Goal: Task Accomplishment & Management: Manage account settings

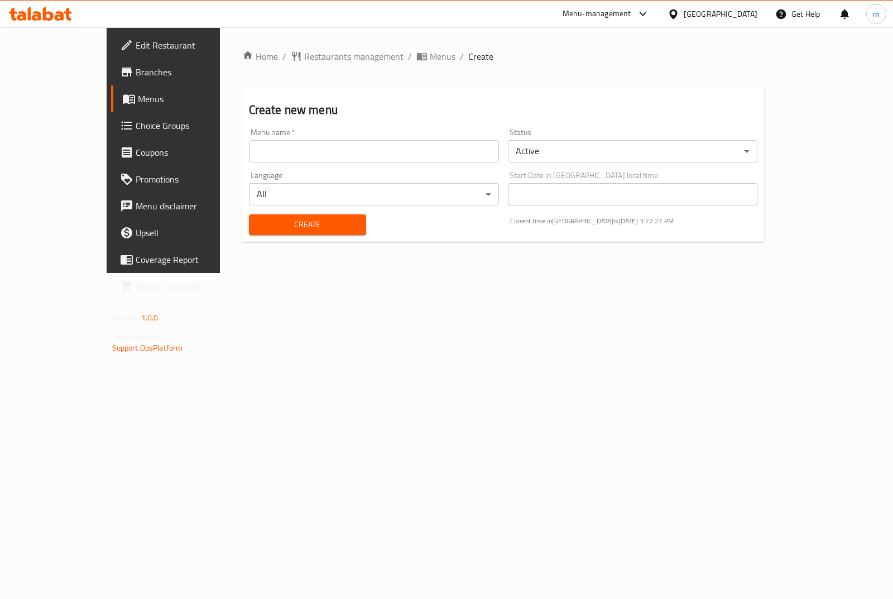
click at [453, 160] on input "text" at bounding box center [374, 151] width 250 height 22
type input "m"
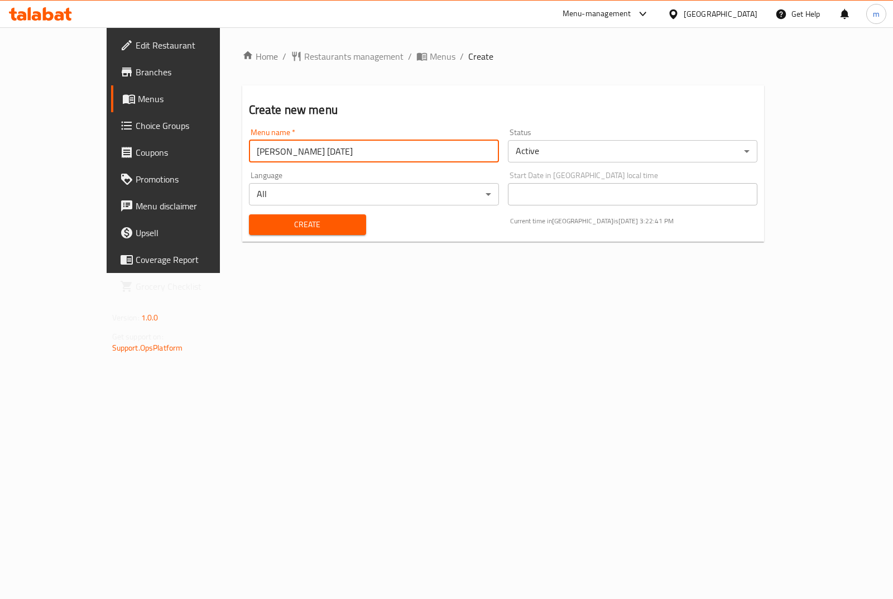
type input "Maha Ahmed 15/9/2025"
click at [696, 155] on body "​ Menu-management Egypt Get Help m Edit Restaurant Branches Menus Choice Groups…" at bounding box center [446, 312] width 893 height 571
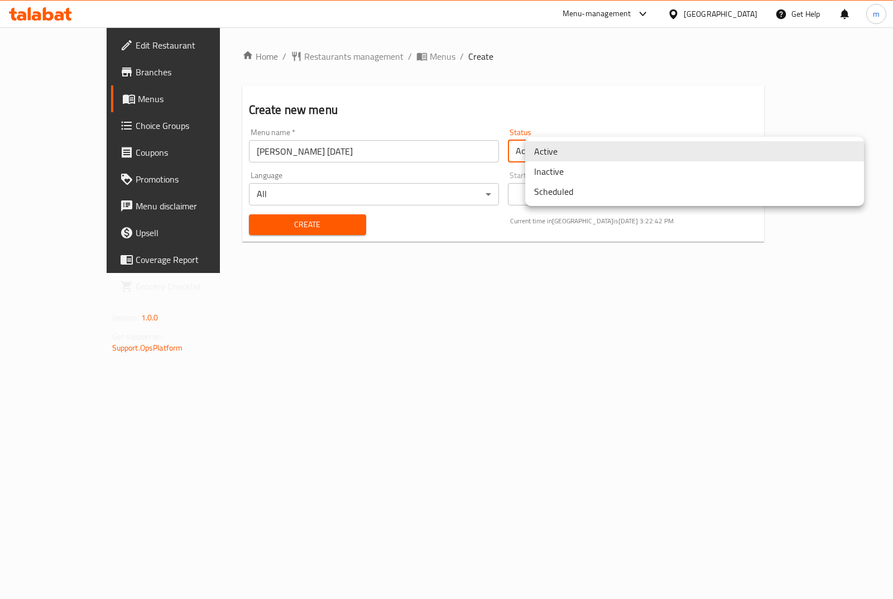
click at [629, 178] on li "Inactive" at bounding box center [694, 171] width 339 height 20
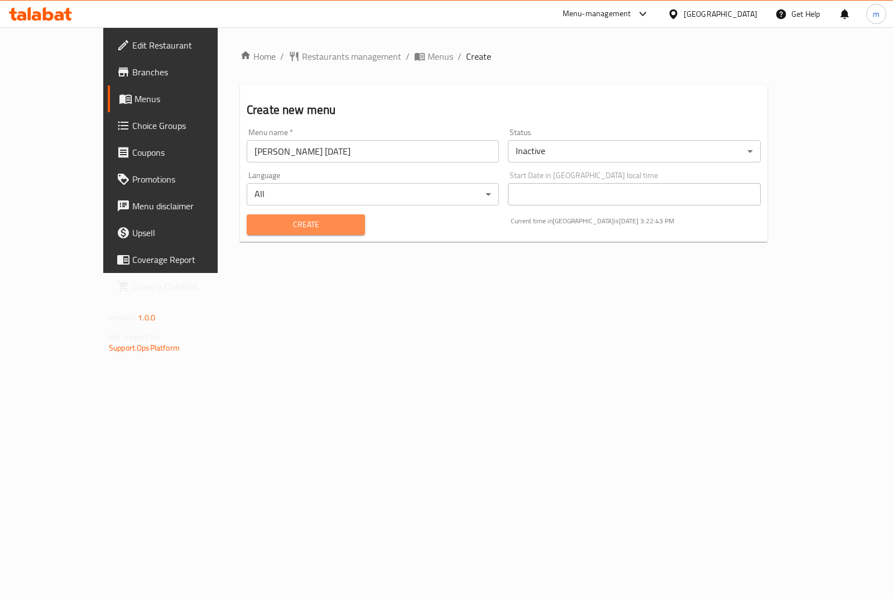
click at [286, 222] on span "Create" at bounding box center [306, 225] width 100 height 14
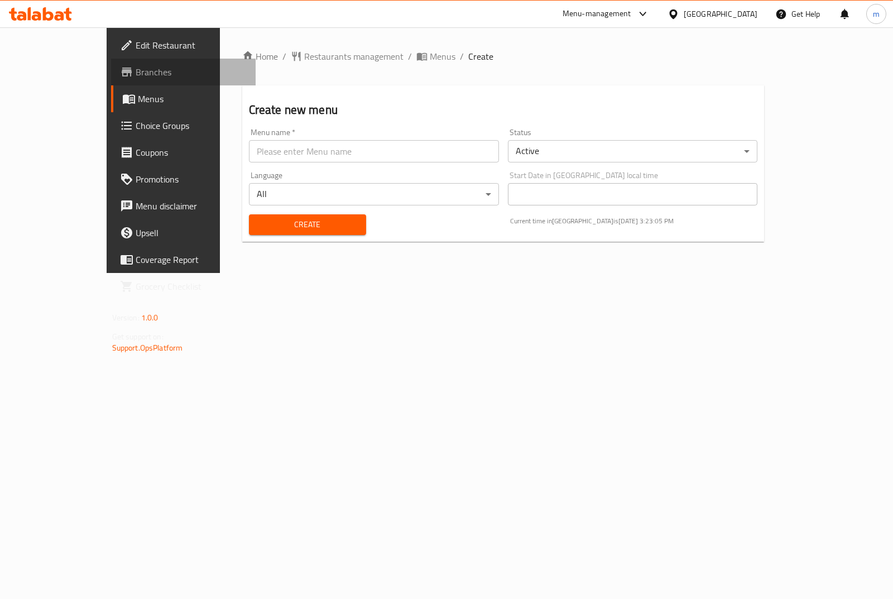
click at [136, 74] on span "Branches" at bounding box center [191, 71] width 111 height 13
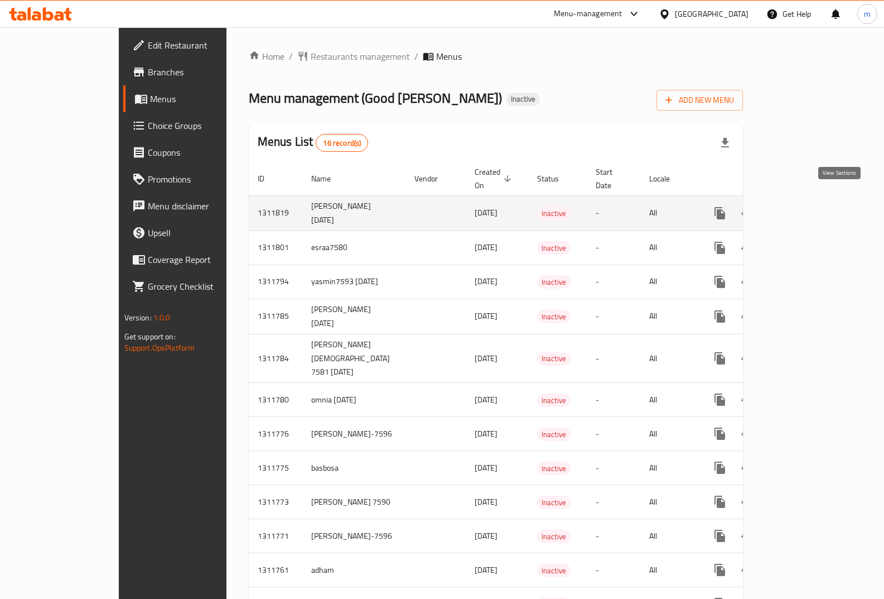
click at [806, 208] on icon "enhanced table" at bounding box center [801, 213] width 10 height 10
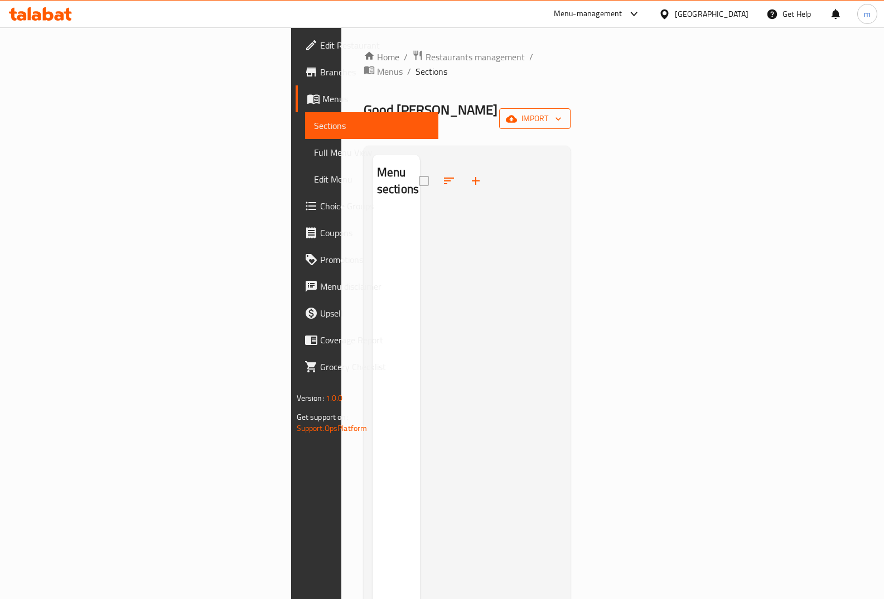
click at [517, 113] on icon "button" at bounding box center [511, 118] width 11 height 11
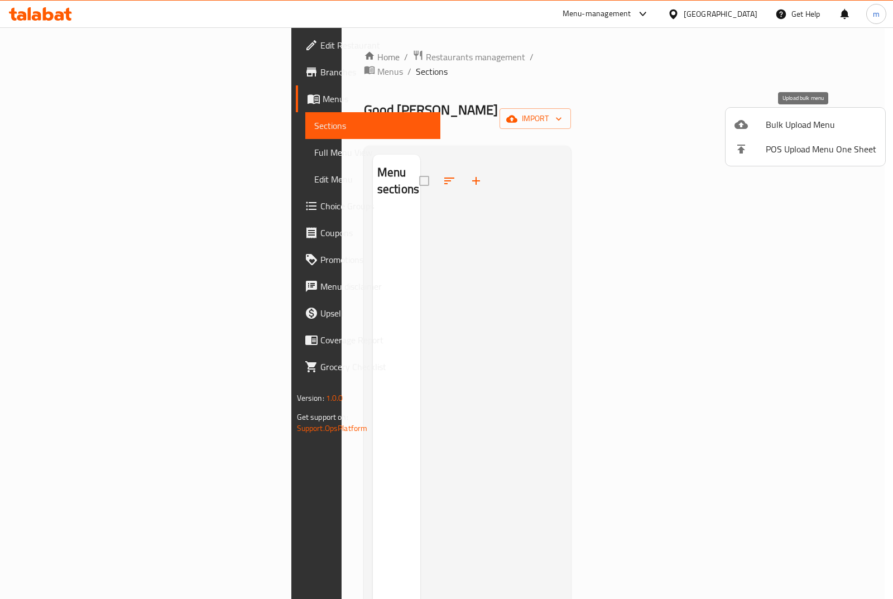
click at [799, 118] on span "Bulk Upload Menu" at bounding box center [820, 124] width 110 height 13
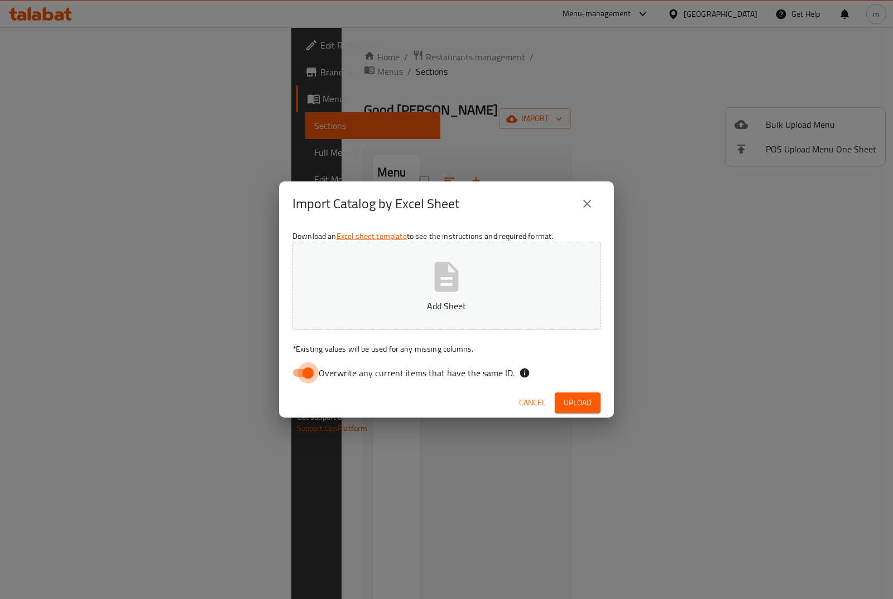
click at [302, 375] on input "Overwrite any current items that have the same ID." at bounding box center [308, 372] width 64 height 21
checkbox input "false"
drag, startPoint x: 590, startPoint y: 402, endPoint x: 586, endPoint y: 388, distance: 15.0
click at [590, 402] on span "Upload" at bounding box center [577, 403] width 28 height 14
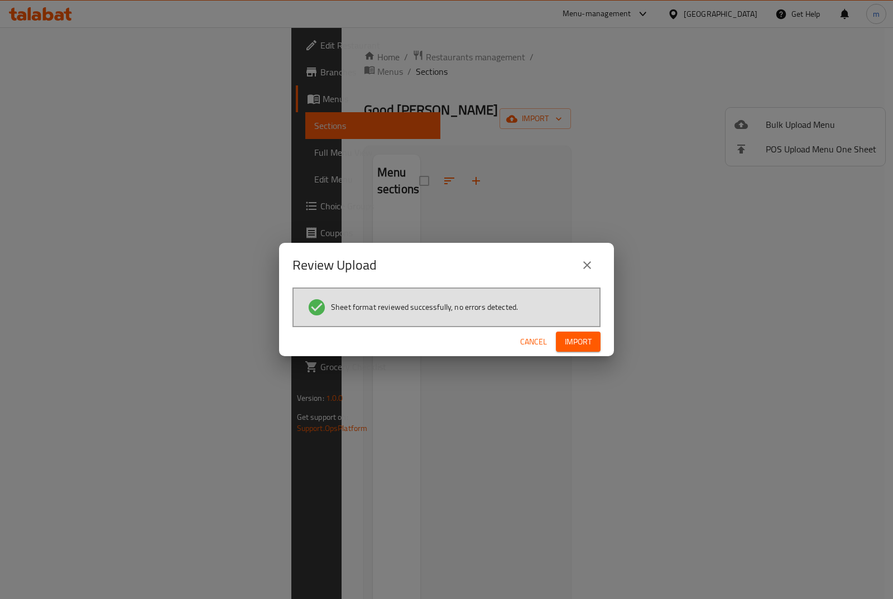
click at [572, 338] on span "Import" at bounding box center [578, 342] width 27 height 14
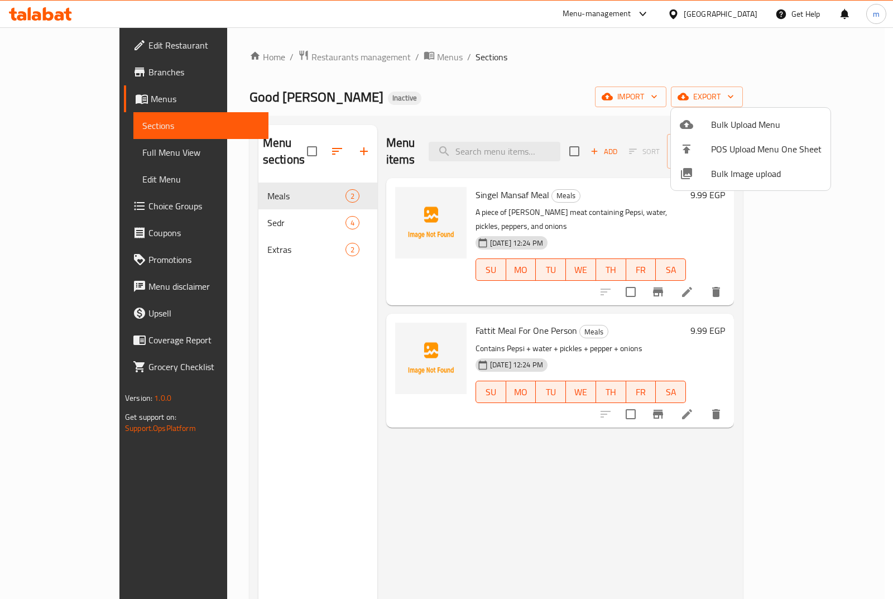
click at [557, 96] on div at bounding box center [446, 299] width 893 height 599
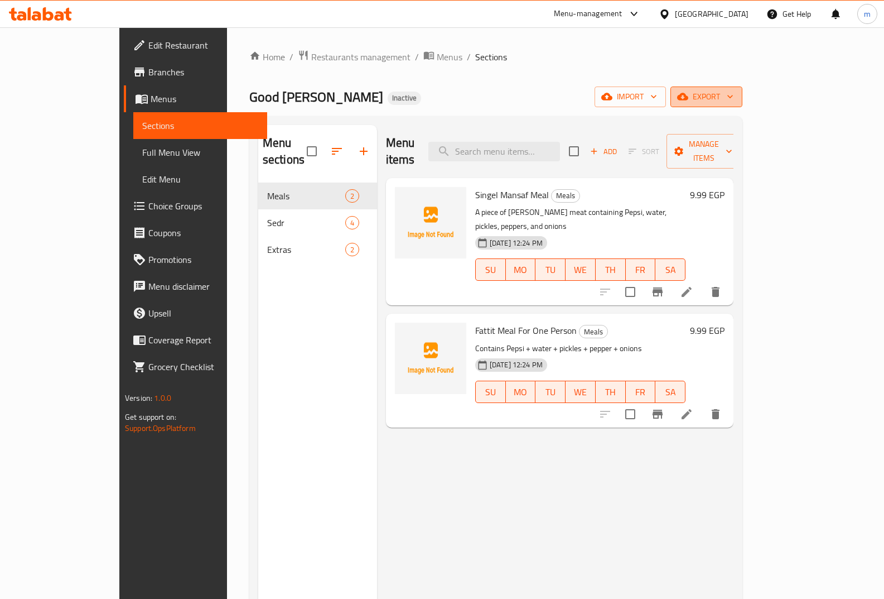
click at [736, 96] on icon "button" at bounding box center [730, 96] width 11 height 11
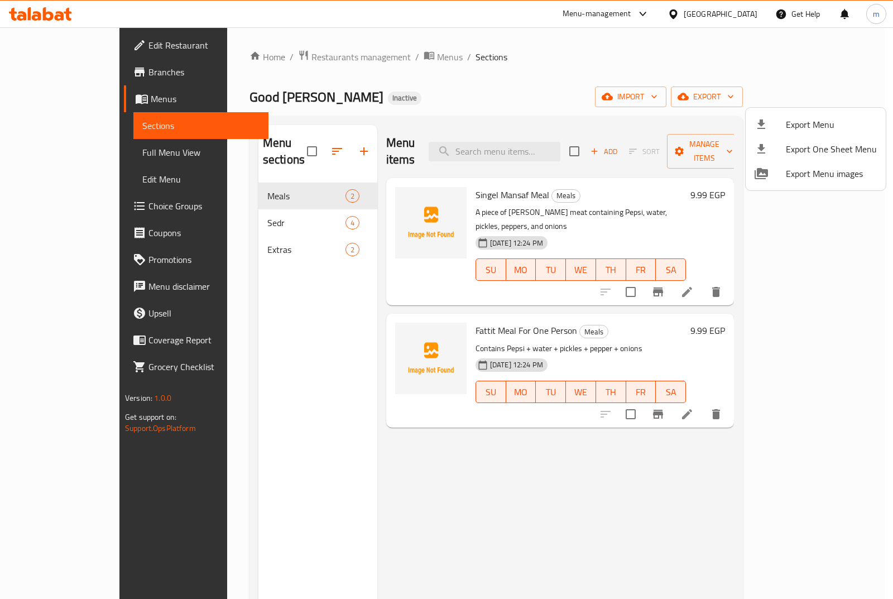
click at [609, 68] on div at bounding box center [446, 299] width 893 height 599
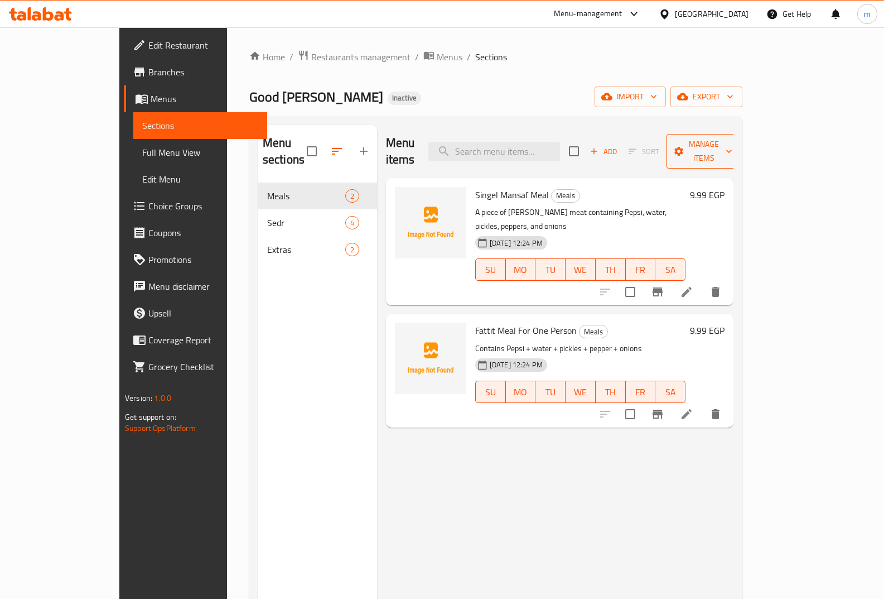
click at [733, 139] on span "Manage items" at bounding box center [704, 151] width 57 height 28
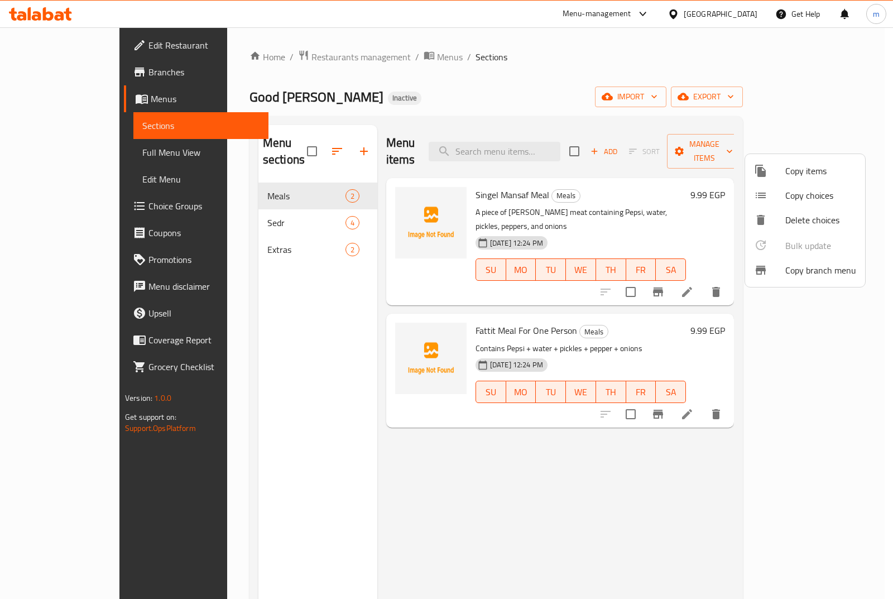
click at [518, 79] on div at bounding box center [446, 299] width 893 height 599
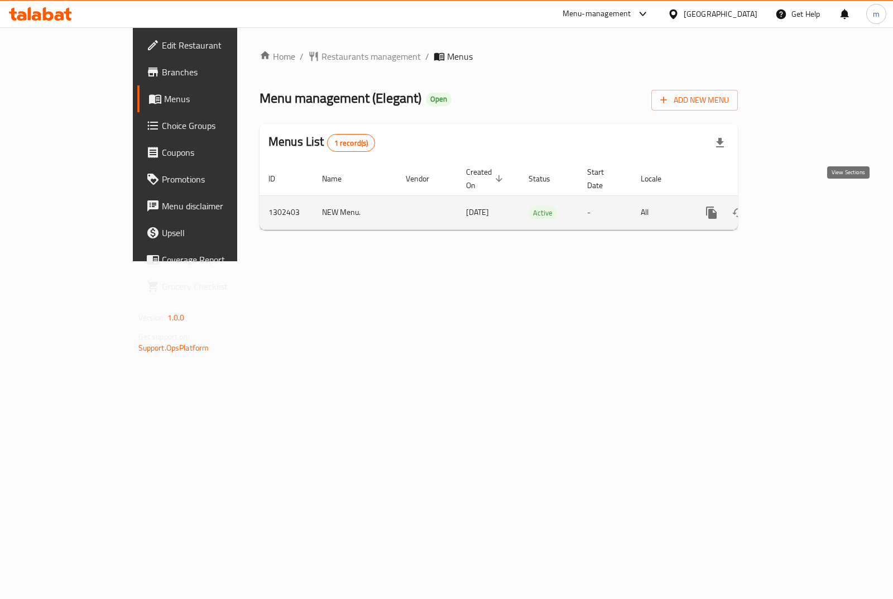
click at [798, 206] on icon "enhanced table" at bounding box center [791, 212] width 13 height 13
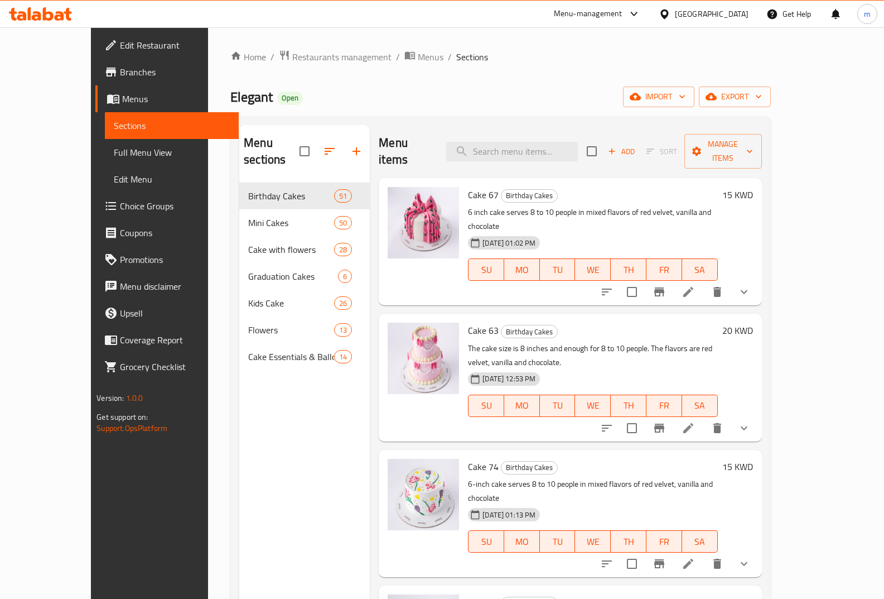
click at [95, 215] on link "Choice Groups" at bounding box center [166, 205] width 143 height 27
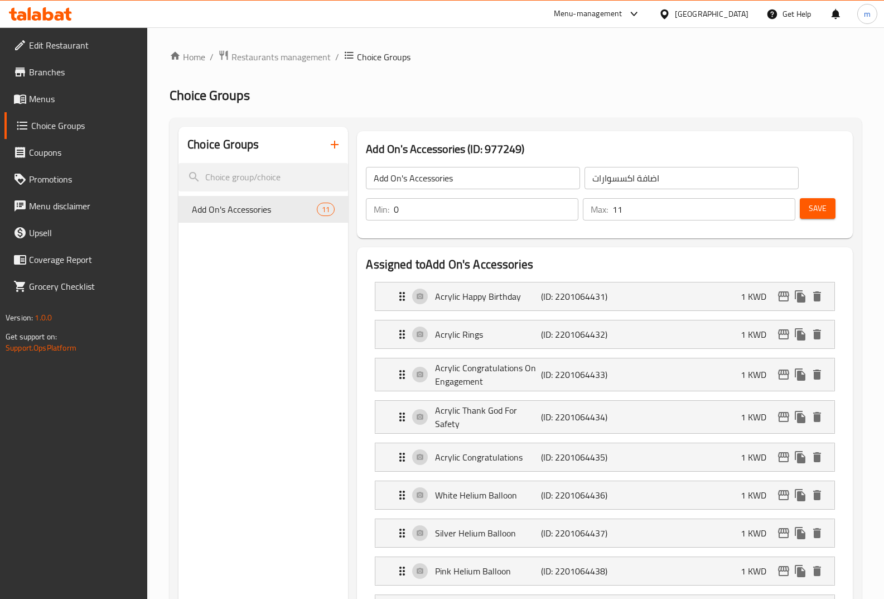
click at [331, 148] on icon "button" at bounding box center [334, 144] width 13 height 13
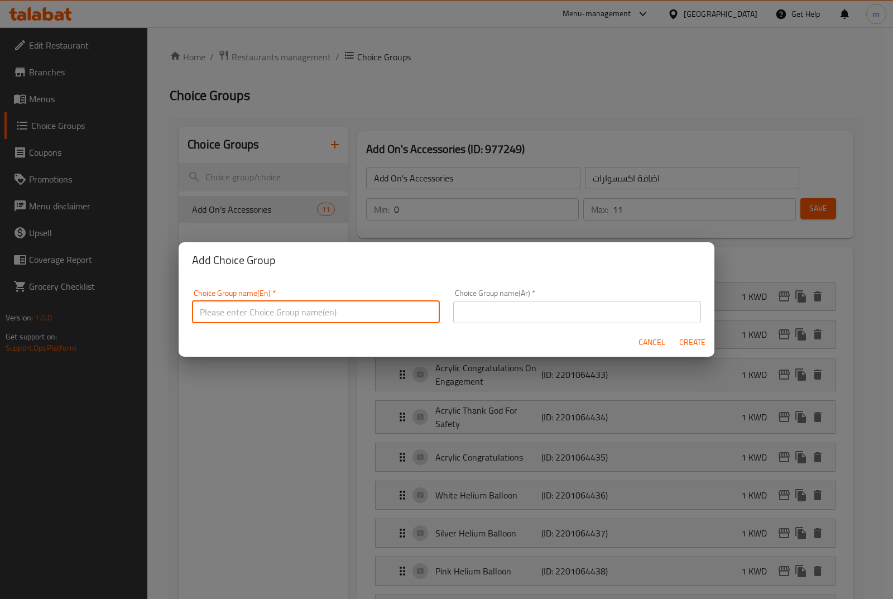
click at [208, 317] on input "text" at bounding box center [316, 312] width 248 height 22
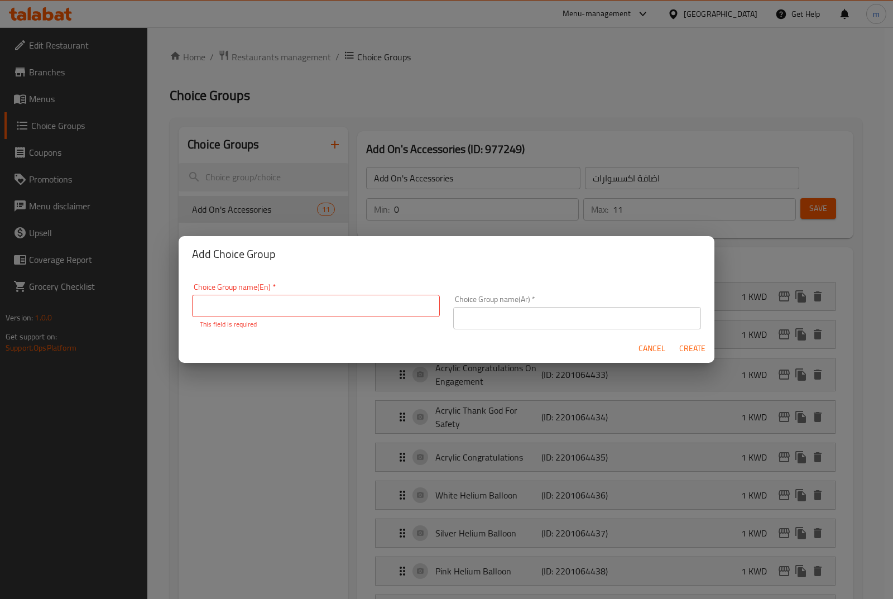
click at [254, 336] on div "Cancel Create" at bounding box center [447, 349] width 536 height 30
click at [280, 310] on input "text" at bounding box center [316, 306] width 248 height 22
type input "your choice of pasta"
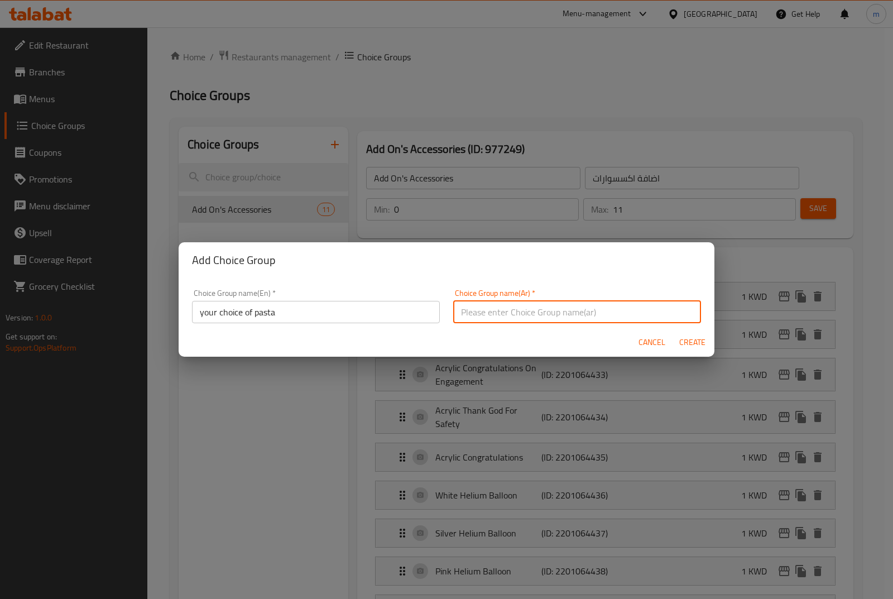
click at [496, 315] on input "text" at bounding box center [577, 312] width 248 height 22
type input "اختيارك من المكرونة"
click at [693, 346] on span "Create" at bounding box center [691, 342] width 27 height 14
type input "your choice of pasta"
type input "اختيارك من المكرونة"
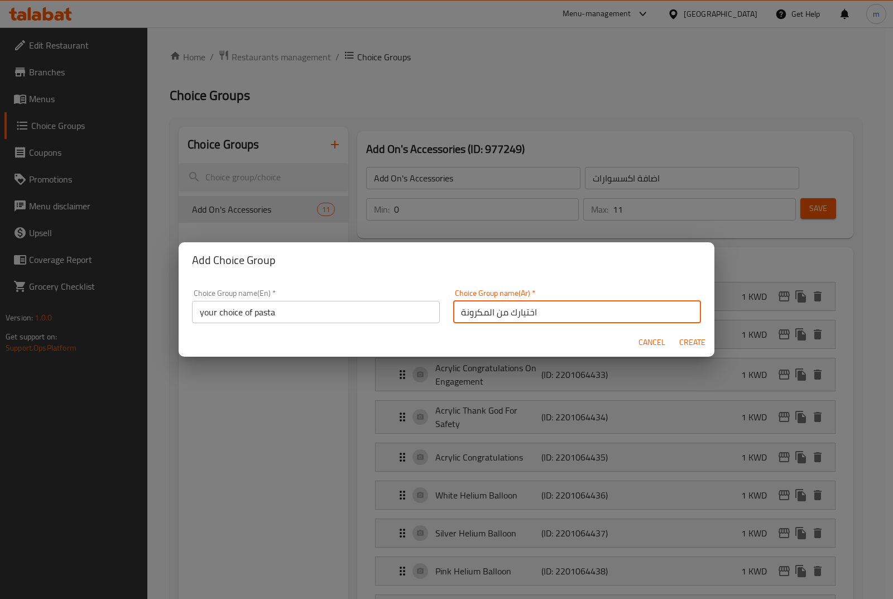
type input "0"
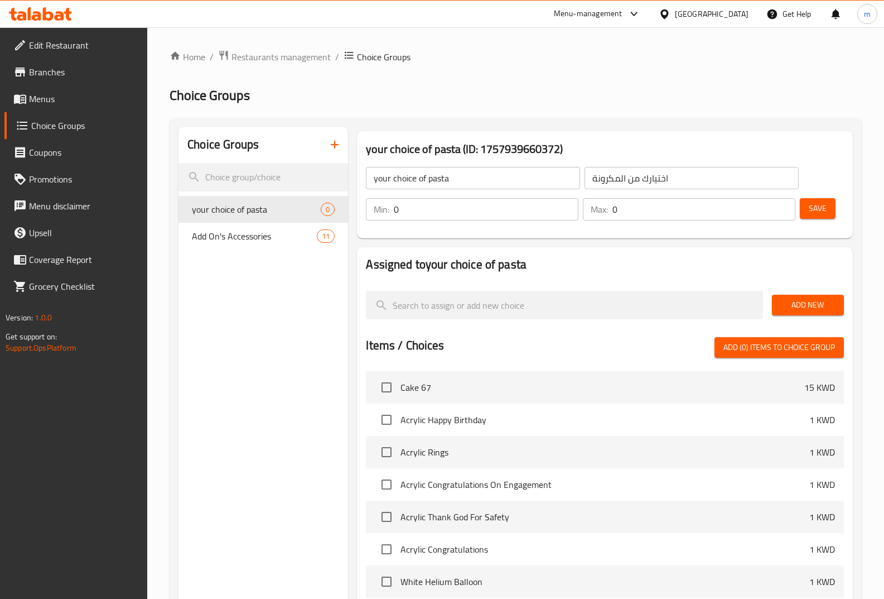
click at [792, 302] on span "Add New" at bounding box center [808, 305] width 54 height 14
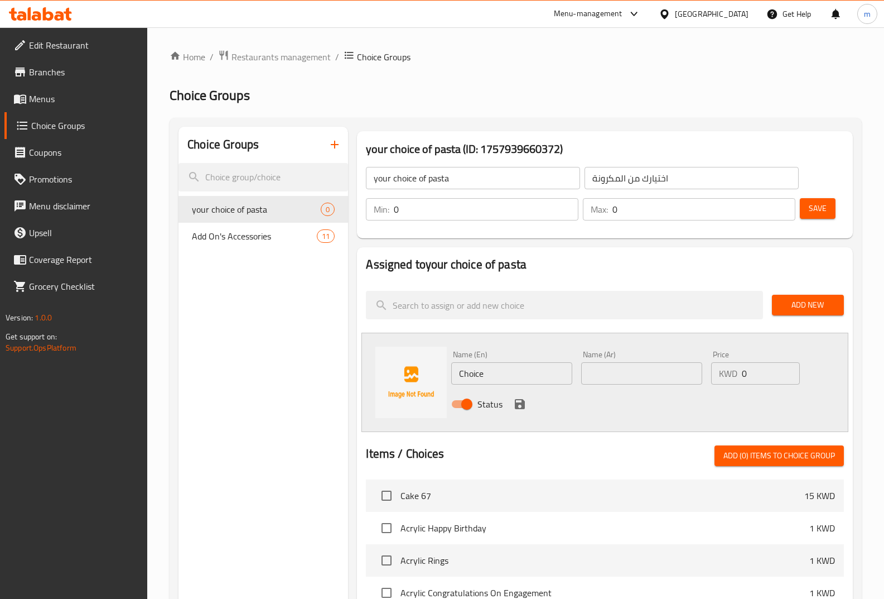
click at [497, 378] on input "Choice" at bounding box center [511, 373] width 121 height 22
type input "red"
click at [613, 383] on input "text" at bounding box center [641, 373] width 121 height 22
type input "تحمر"
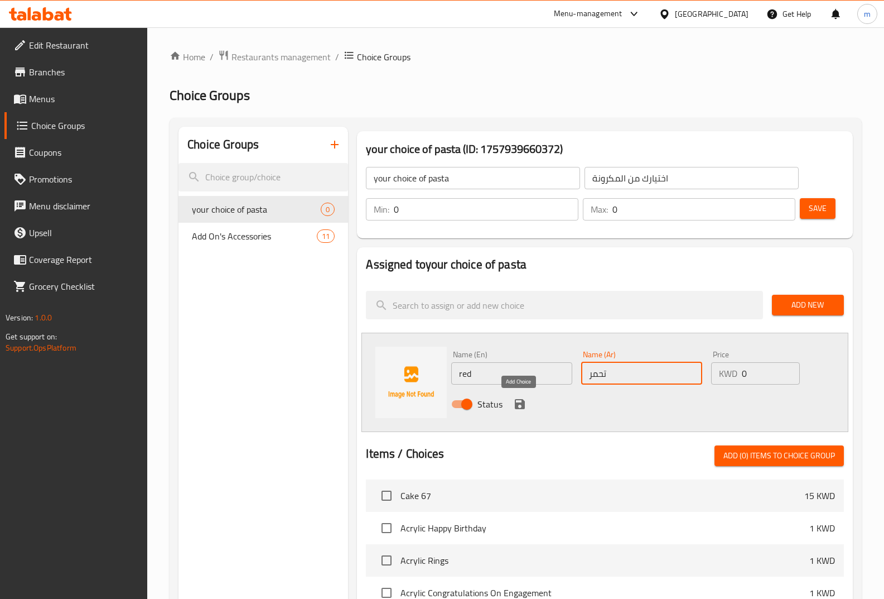
click at [517, 402] on icon "save" at bounding box center [520, 404] width 10 height 10
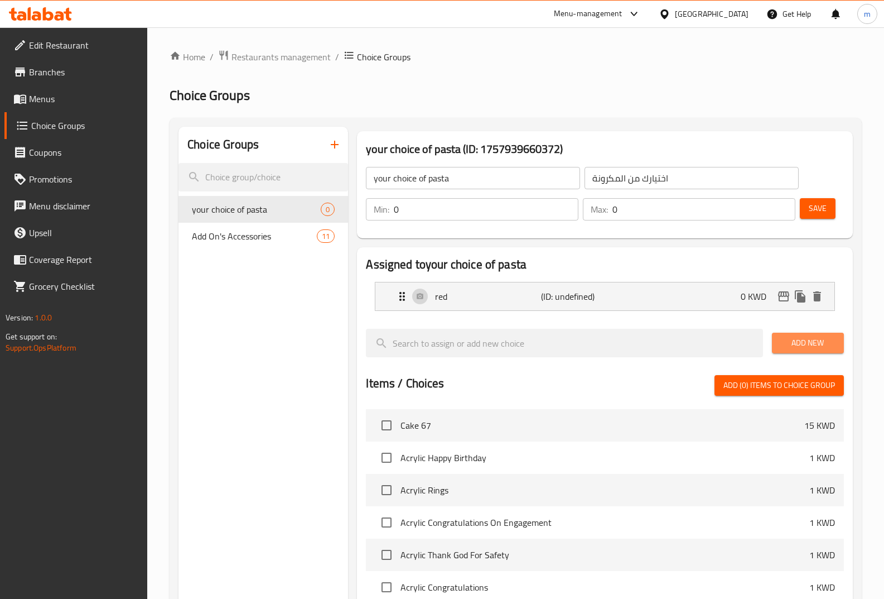
click at [818, 350] on button "Add New" at bounding box center [808, 343] width 72 height 21
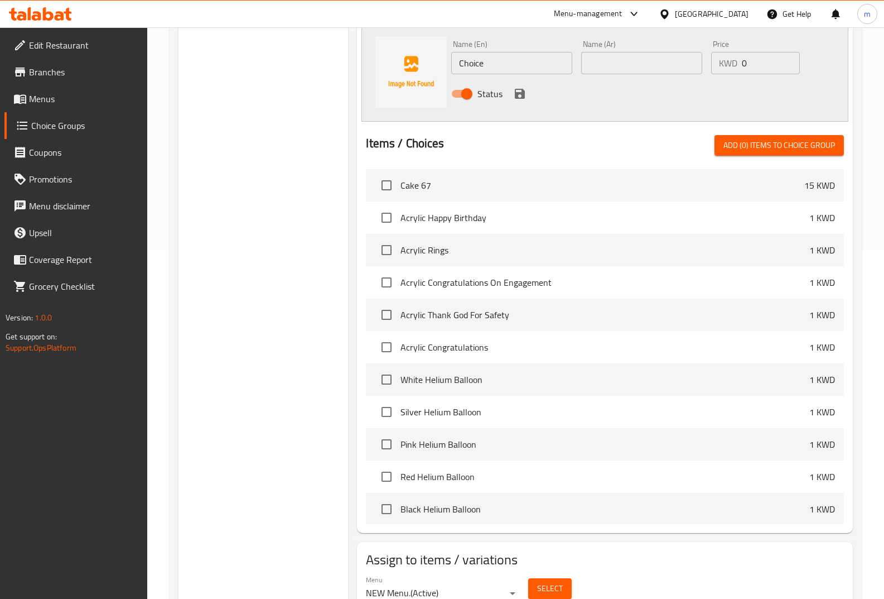
scroll to position [117, 0]
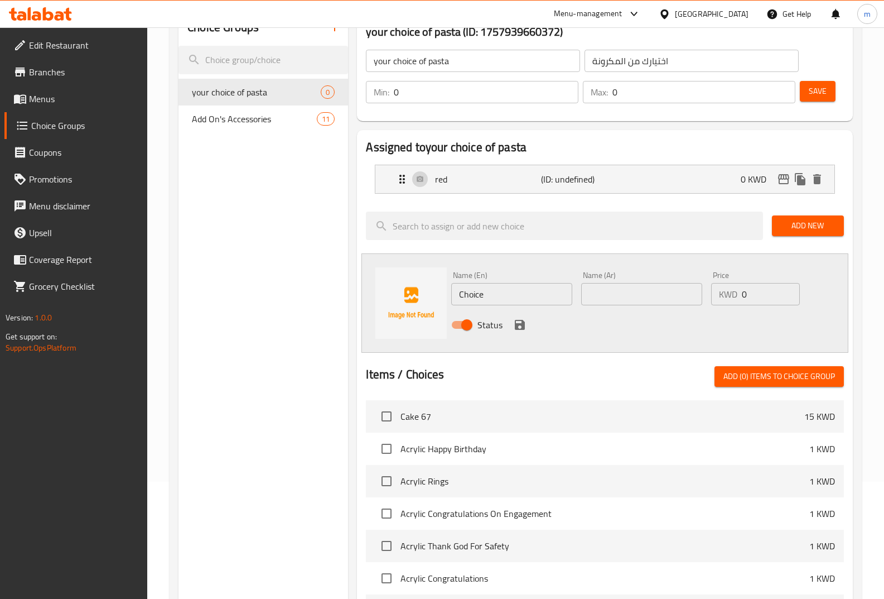
click at [509, 307] on div "Name (En) Choice Name (En)" at bounding box center [512, 288] width 130 height 43
click at [506, 300] on input "Choice" at bounding box center [511, 294] width 121 height 22
type input "white"
click at [588, 301] on input "text" at bounding box center [641, 294] width 121 height 22
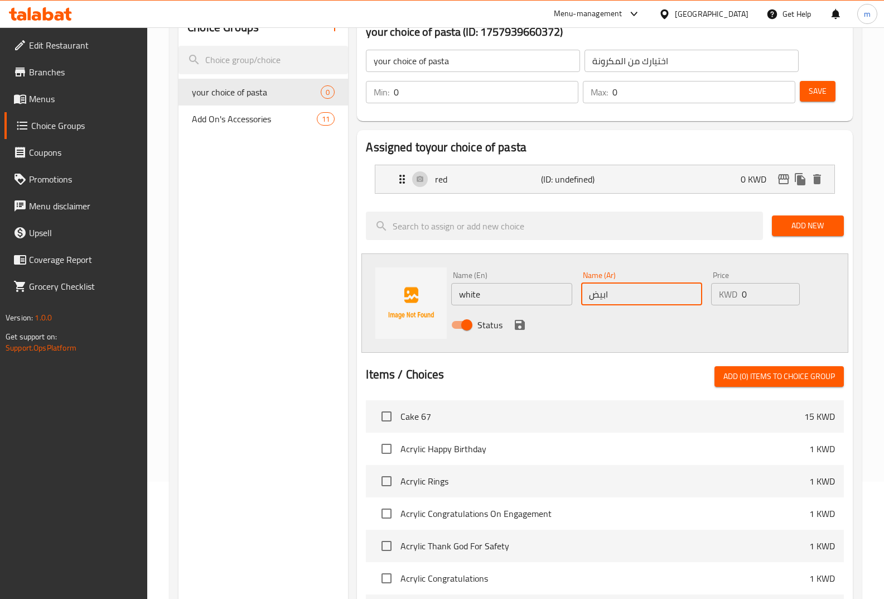
type input "ابيض"
click at [527, 326] on button "save" at bounding box center [520, 324] width 17 height 17
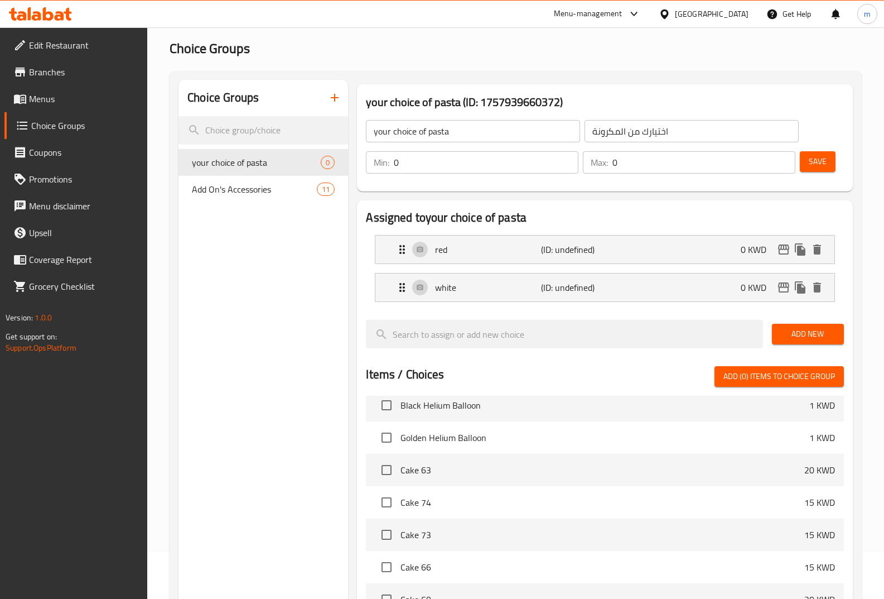
scroll to position [0, 0]
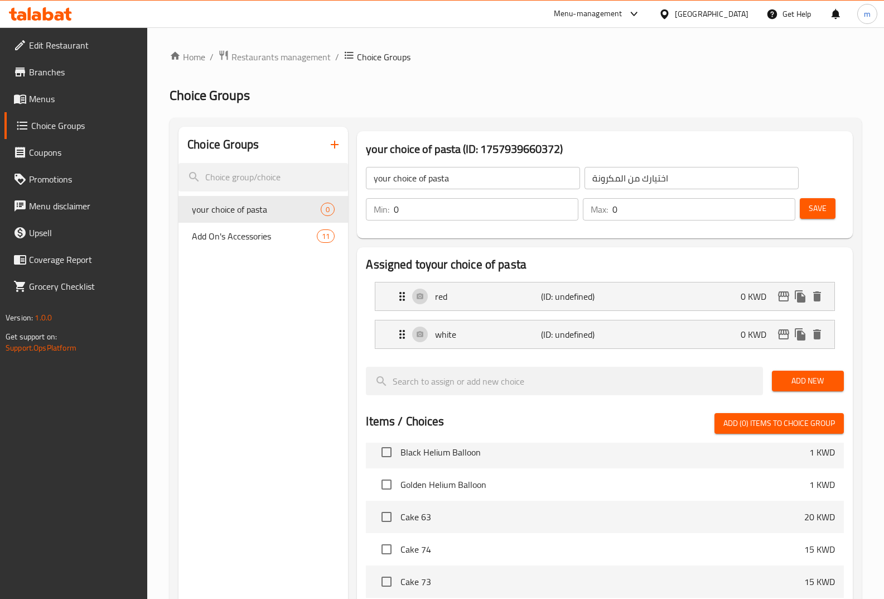
drag, startPoint x: 297, startPoint y: 257, endPoint x: 298, endPoint y: 249, distance: 8.4
drag, startPoint x: 298, startPoint y: 249, endPoint x: 571, endPoint y: 209, distance: 276.3
click at [571, 209] on input "0" at bounding box center [486, 209] width 185 height 22
type input "1"
click at [564, 206] on input "1" at bounding box center [486, 209] width 185 height 22
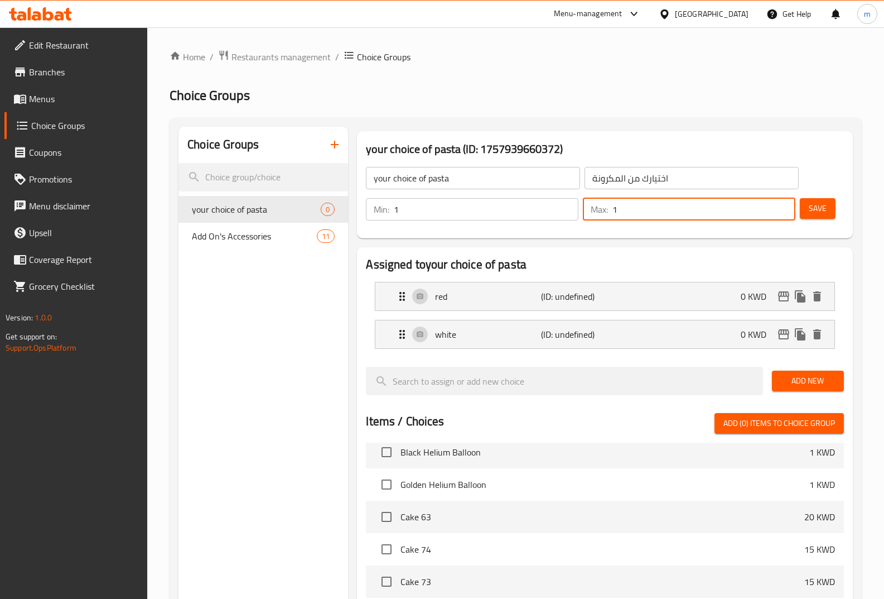
type input "1"
click at [783, 207] on input "1" at bounding box center [704, 209] width 183 height 22
click at [821, 213] on span "Save" at bounding box center [818, 208] width 18 height 14
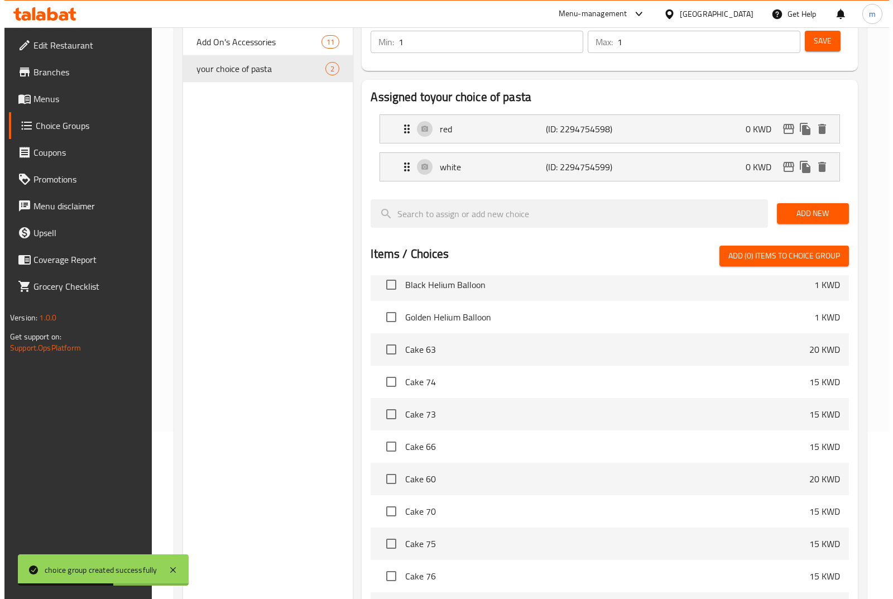
scroll to position [326, 0]
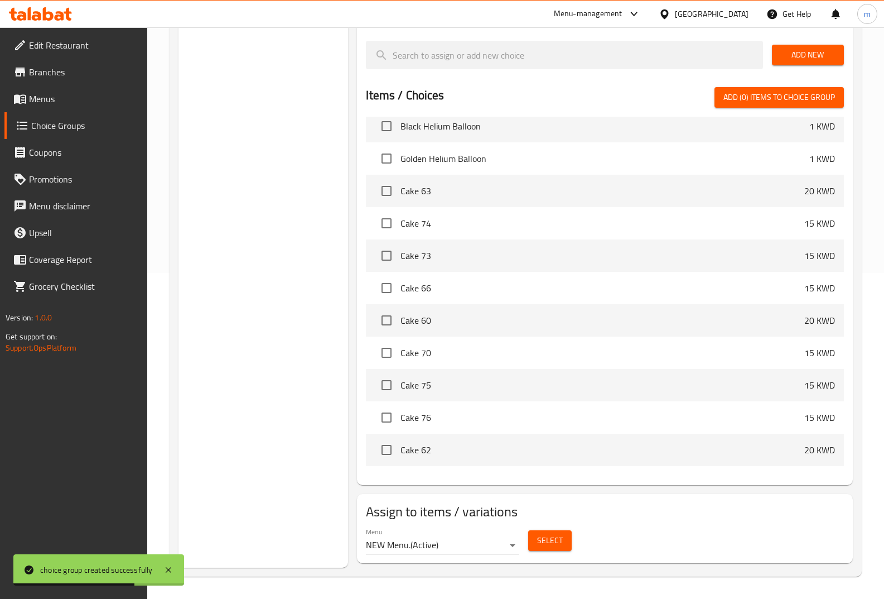
click at [534, 538] on button "Select" at bounding box center [550, 540] width 44 height 21
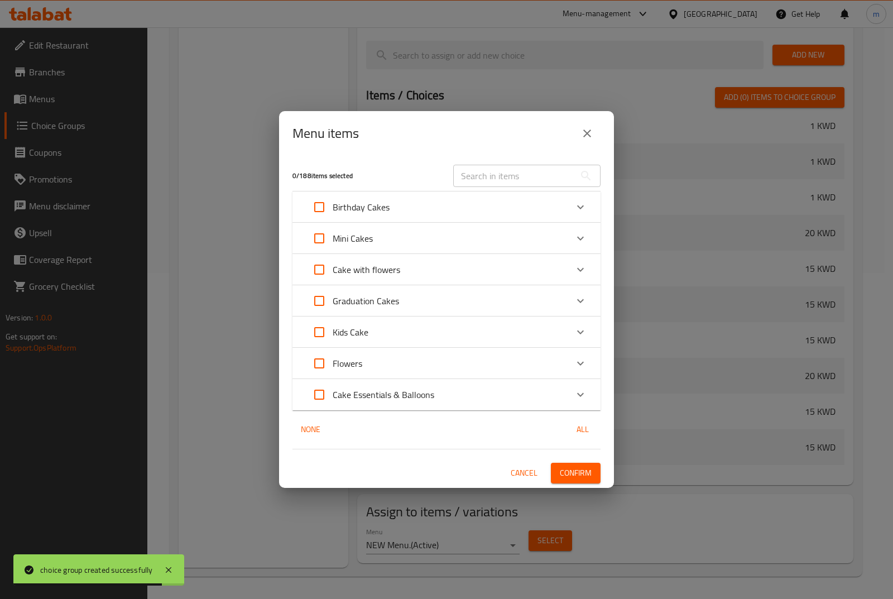
click at [483, 180] on input "text" at bounding box center [514, 176] width 122 height 22
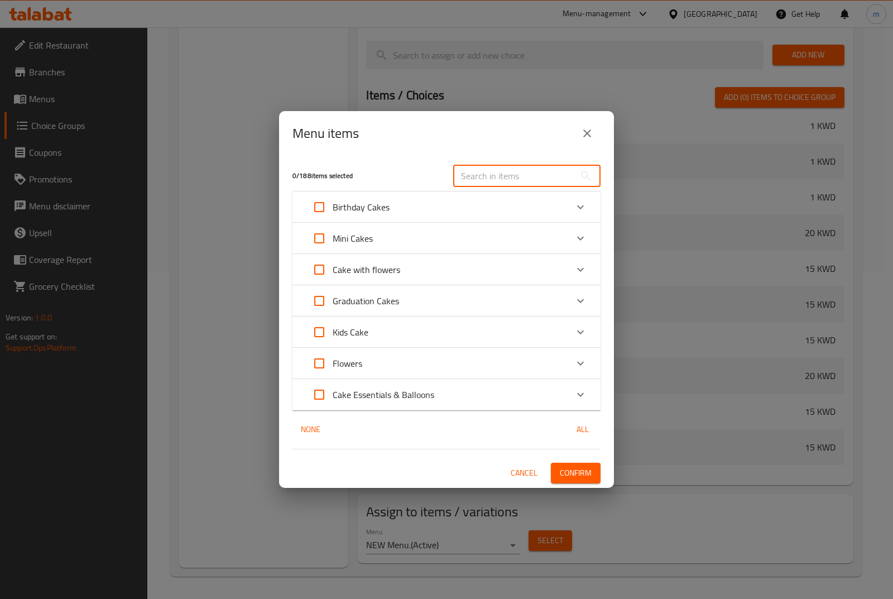
click at [419, 243] on div "Mini Cakes" at bounding box center [436, 238] width 261 height 27
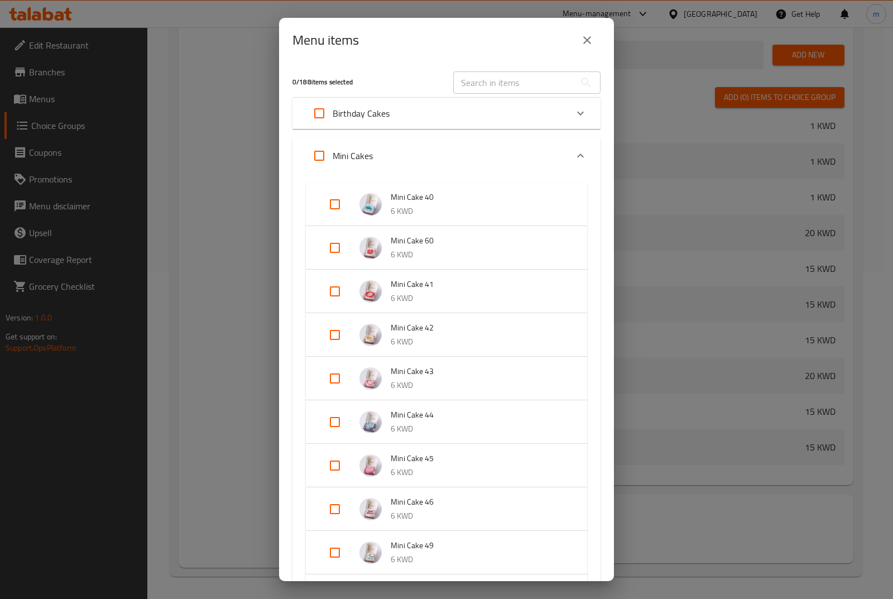
click at [330, 251] on input "Expand" at bounding box center [334, 247] width 27 height 27
checkbox input "true"
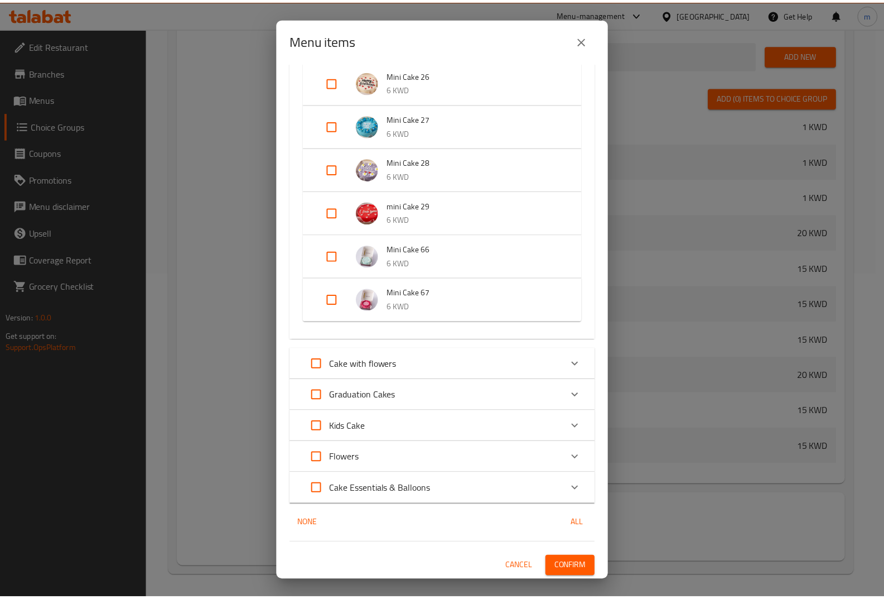
scroll to position [2055, 0]
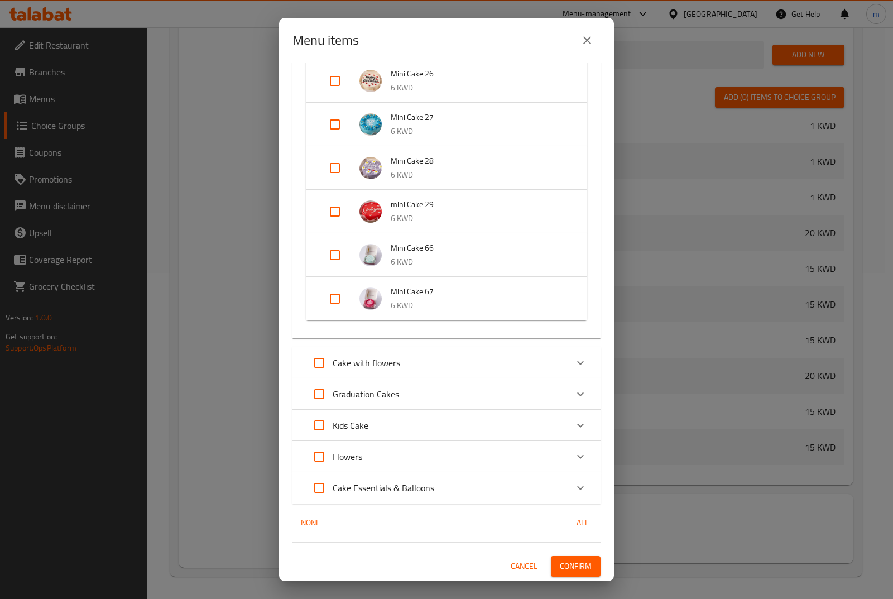
click at [516, 560] on span "Cancel" at bounding box center [523, 566] width 27 height 14
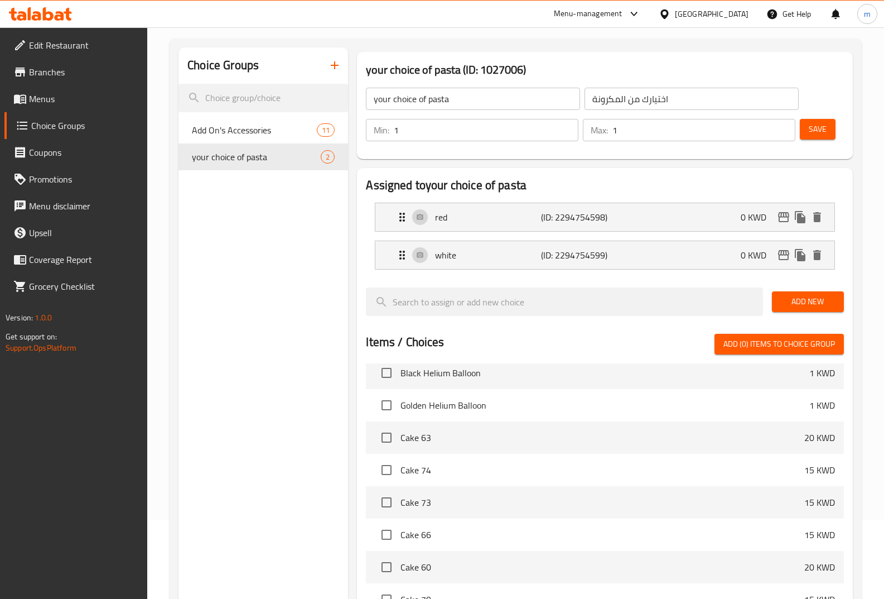
scroll to position [0, 0]
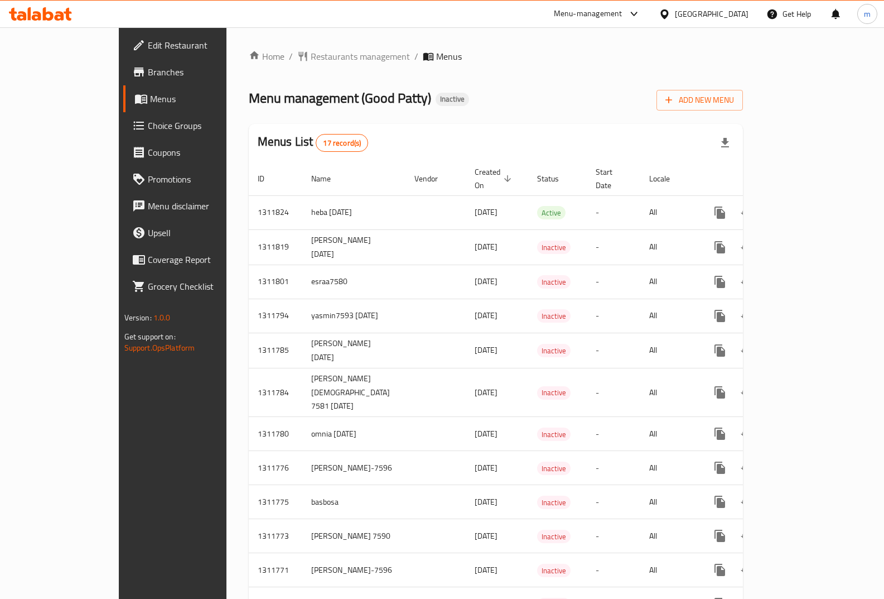
click at [123, 133] on link "Choice Groups" at bounding box center [194, 125] width 143 height 27
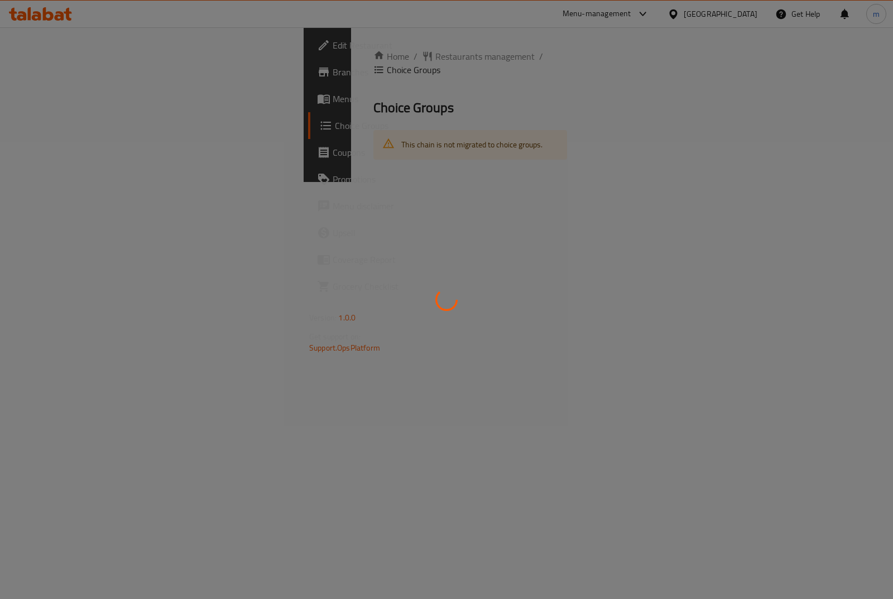
click at [95, 133] on div at bounding box center [446, 299] width 893 height 599
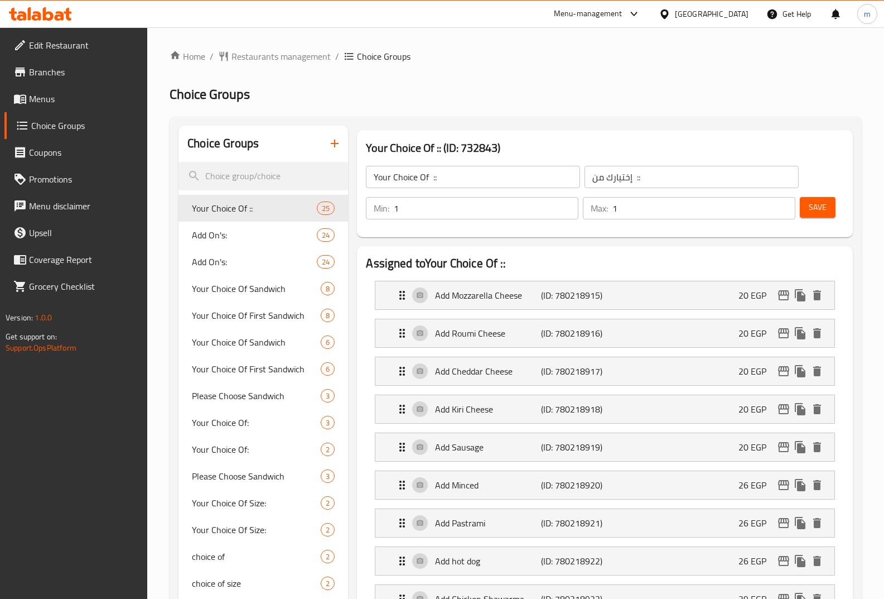
click at [332, 144] on icon "button" at bounding box center [335, 143] width 8 height 8
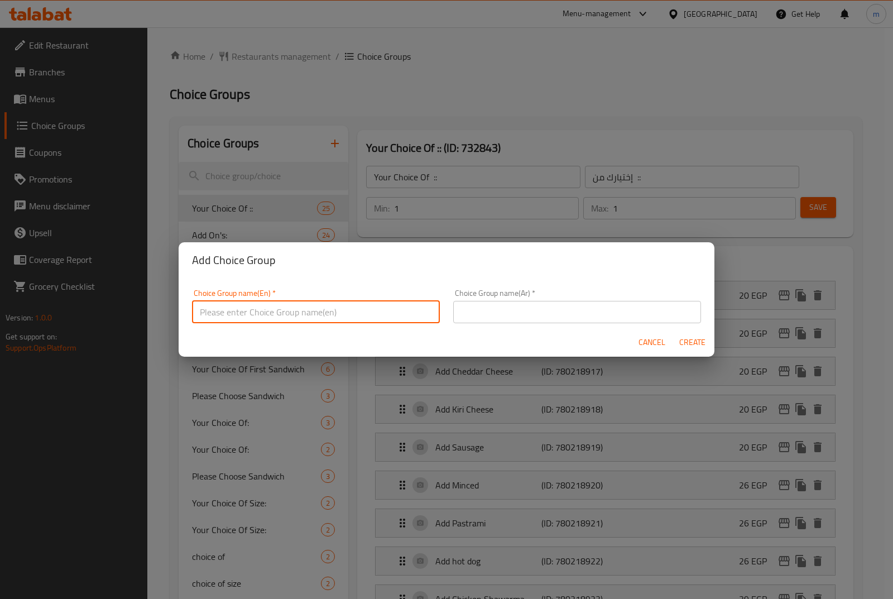
click at [284, 307] on input "text" at bounding box center [316, 312] width 248 height 22
type input "غ"
type input "your choice of soft drinks"
click at [643, 312] on input "text" at bounding box center [577, 312] width 248 height 22
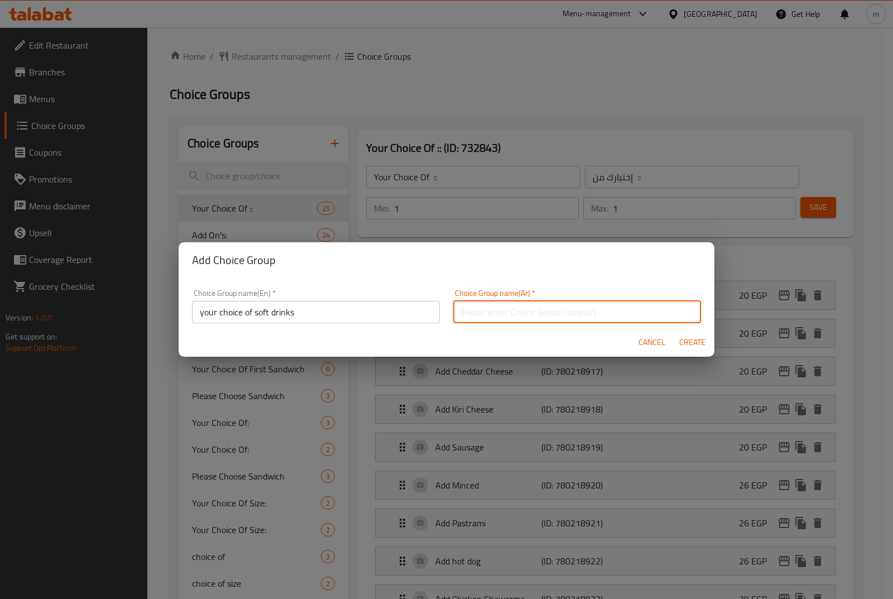
type input "h"
type input "اختيارك من المشروبات الغازية"
click at [693, 347] on span "Create" at bounding box center [691, 342] width 27 height 14
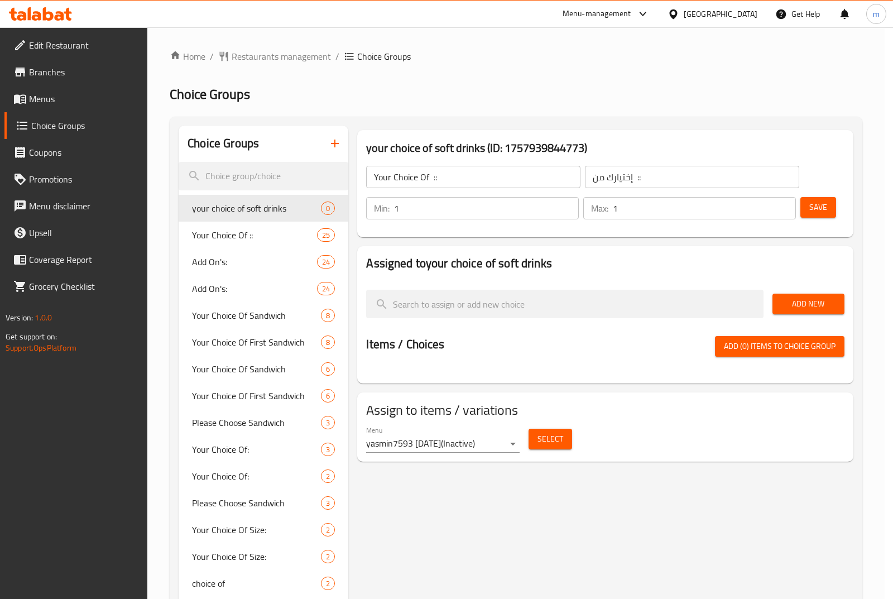
type input "your choice of soft drinks"
type input "اختيارك من المشروبات الغازية"
type input "0"
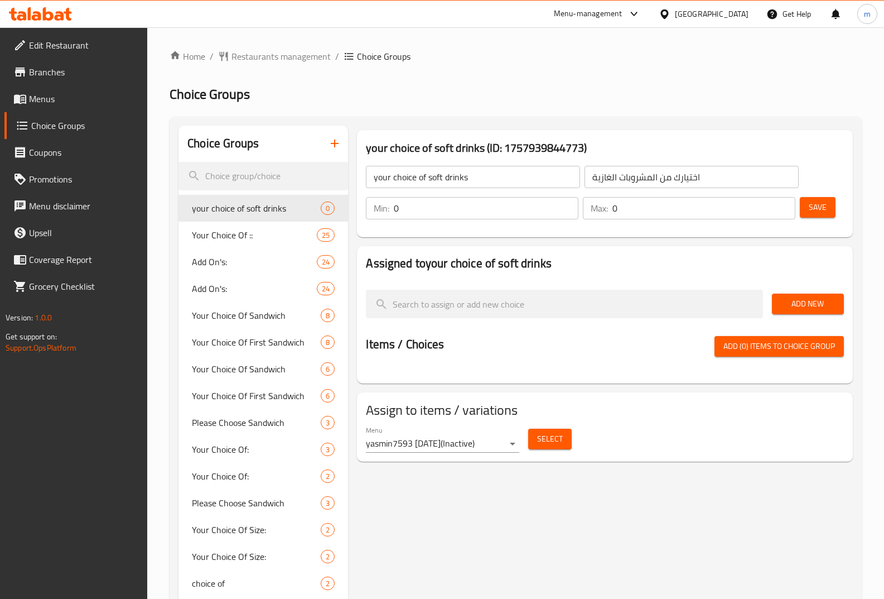
click at [447, 213] on input "0" at bounding box center [486, 208] width 185 height 22
type input "1"
click at [669, 210] on input "0" at bounding box center [704, 208] width 183 height 22
type input "1"
click at [815, 301] on span "Add New" at bounding box center [808, 304] width 54 height 14
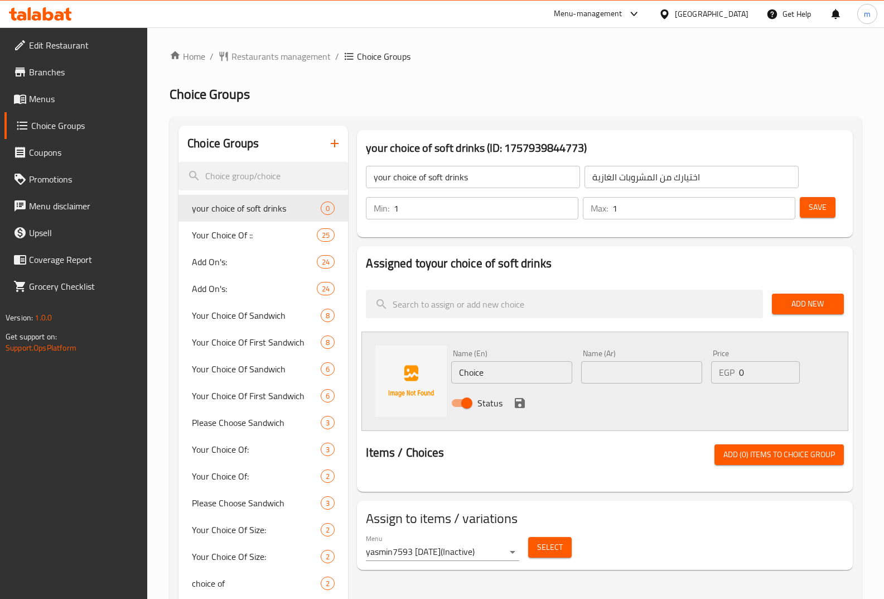
click at [510, 372] on input "Choice" at bounding box center [511, 372] width 121 height 22
type input "ك"
type input "cola"
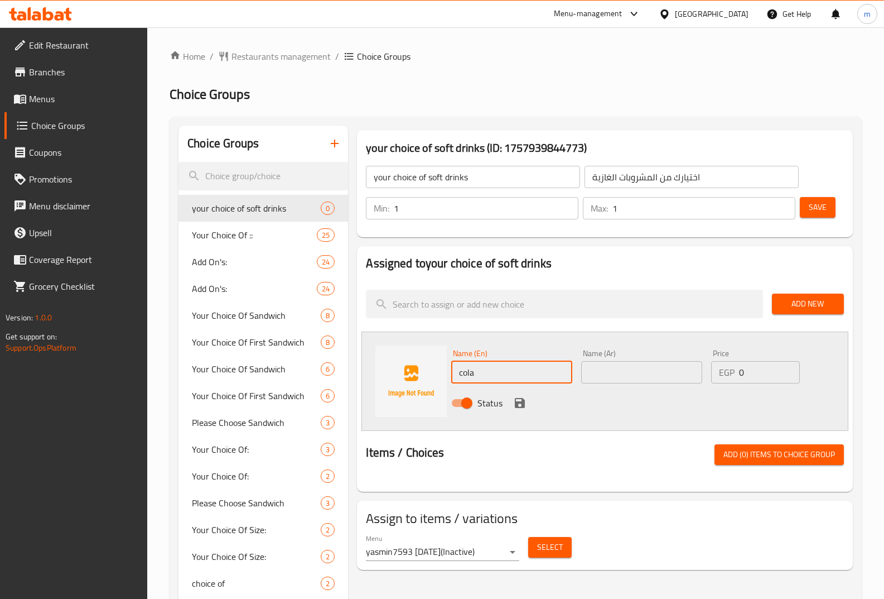
click at [623, 379] on input "text" at bounding box center [641, 372] width 121 height 22
type input "كولا"
click at [514, 399] on icon "save" at bounding box center [519, 402] width 13 height 13
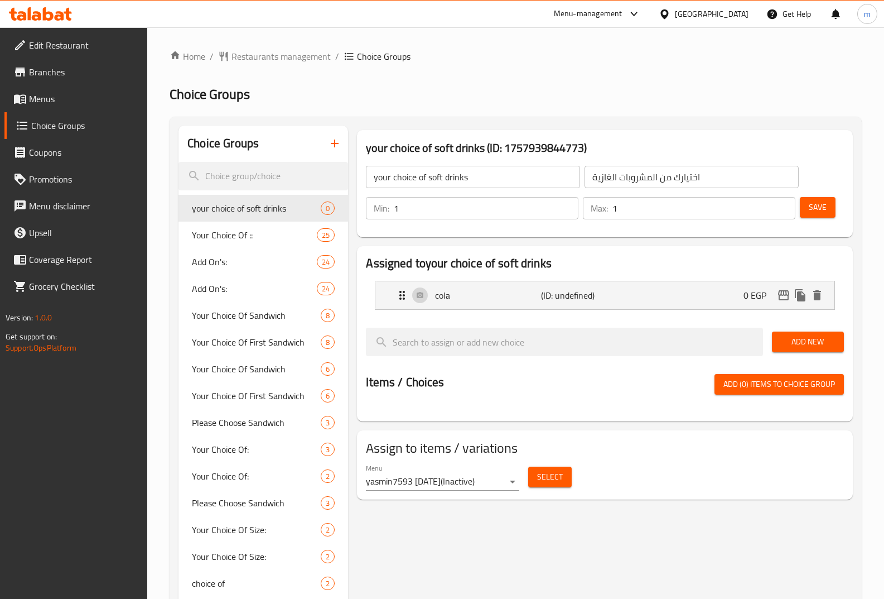
click at [797, 341] on span "Add New" at bounding box center [808, 342] width 54 height 14
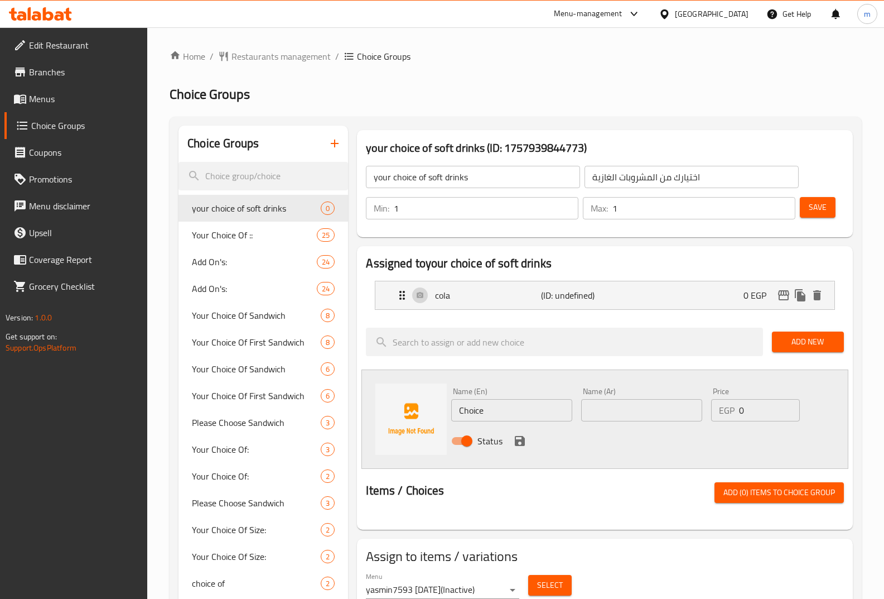
click at [514, 406] on input "Choice" at bounding box center [511, 410] width 121 height 22
type input "خ"
type input "orange"
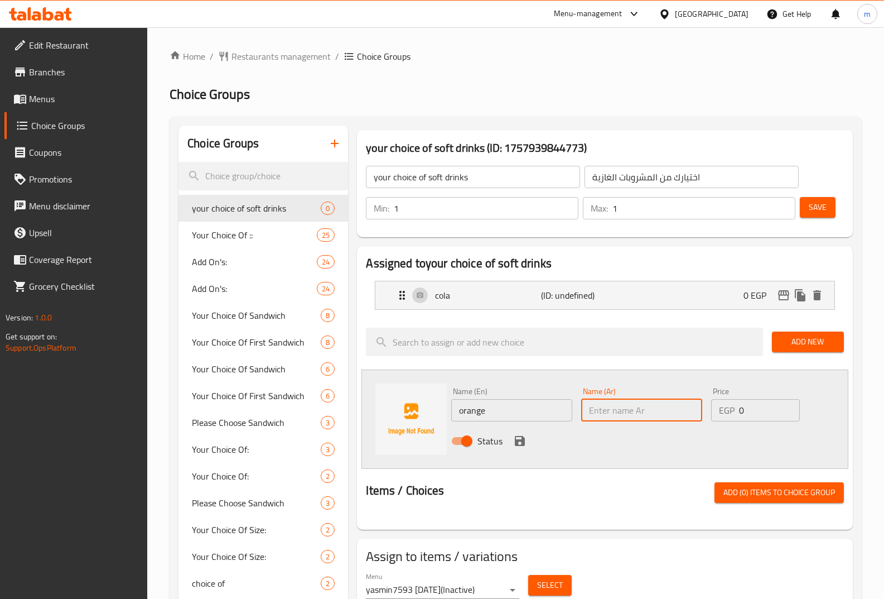
click at [603, 405] on input "text" at bounding box center [641, 410] width 121 height 22
type input "برتقال"
click at [528, 441] on div "Status" at bounding box center [642, 441] width 390 height 30
click at [526, 443] on icon "save" at bounding box center [519, 440] width 13 height 13
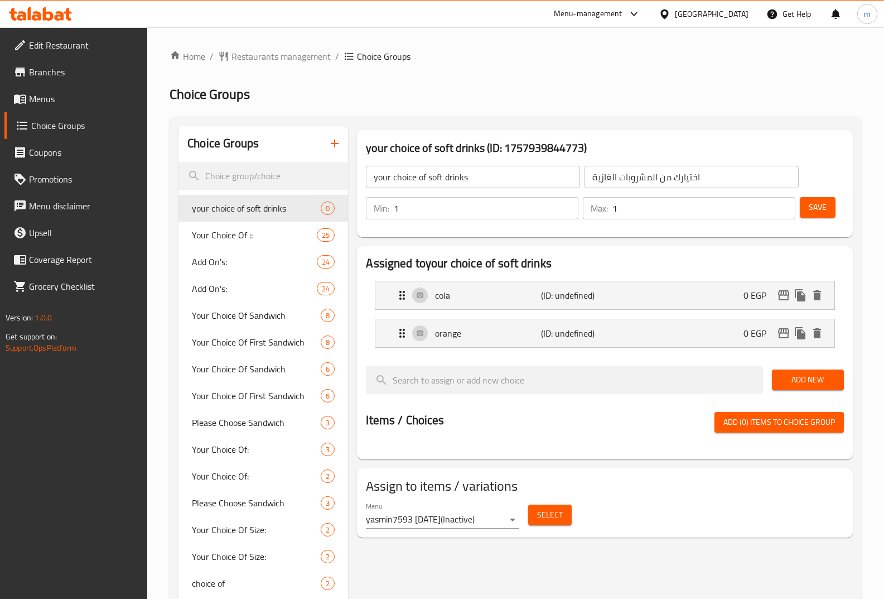
click at [817, 207] on span "Save" at bounding box center [818, 207] width 18 height 14
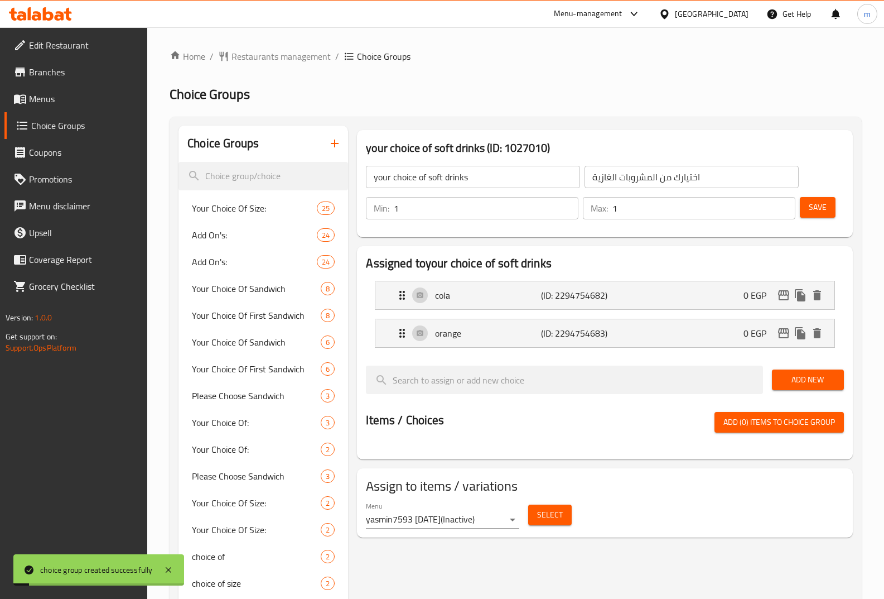
click at [563, 512] on button "Select" at bounding box center [550, 514] width 44 height 21
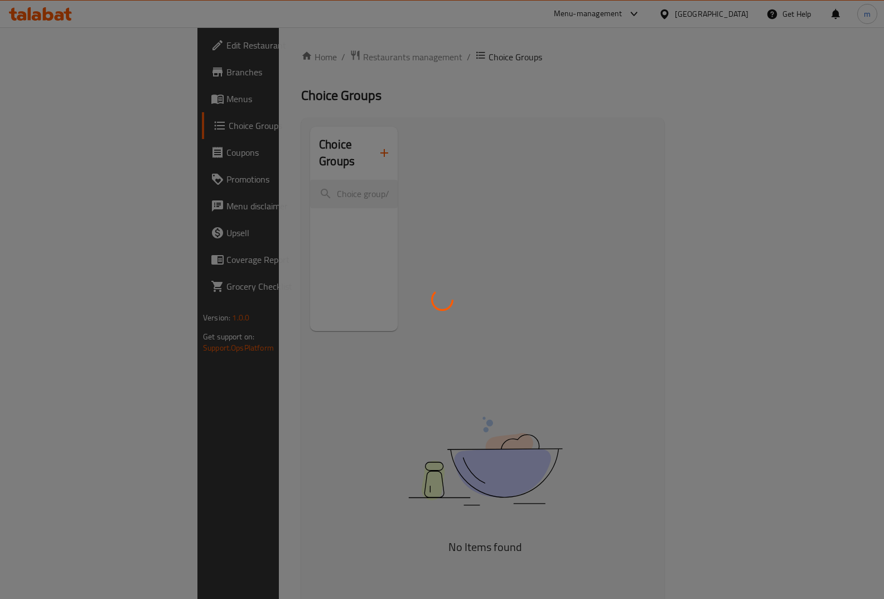
click at [475, 439] on div at bounding box center [442, 299] width 884 height 599
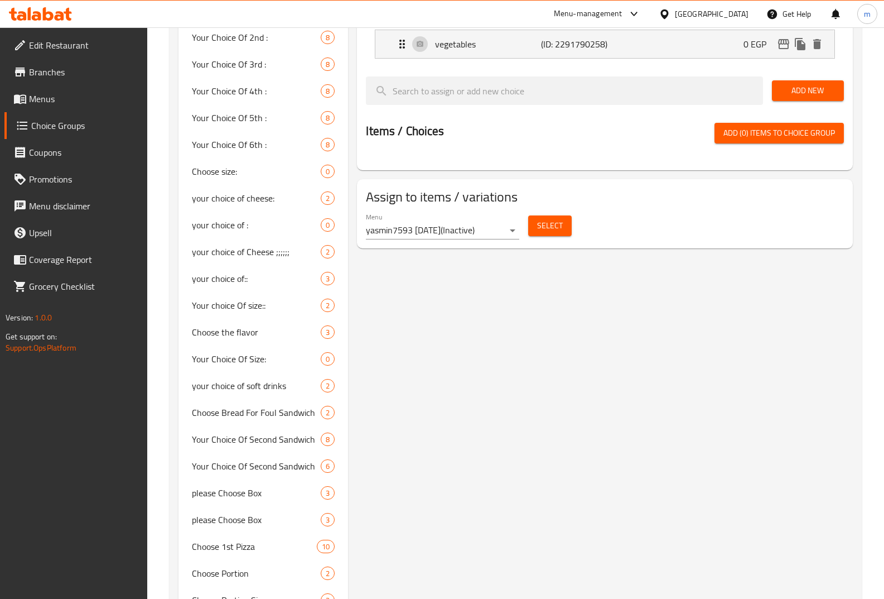
scroll to position [1172, 0]
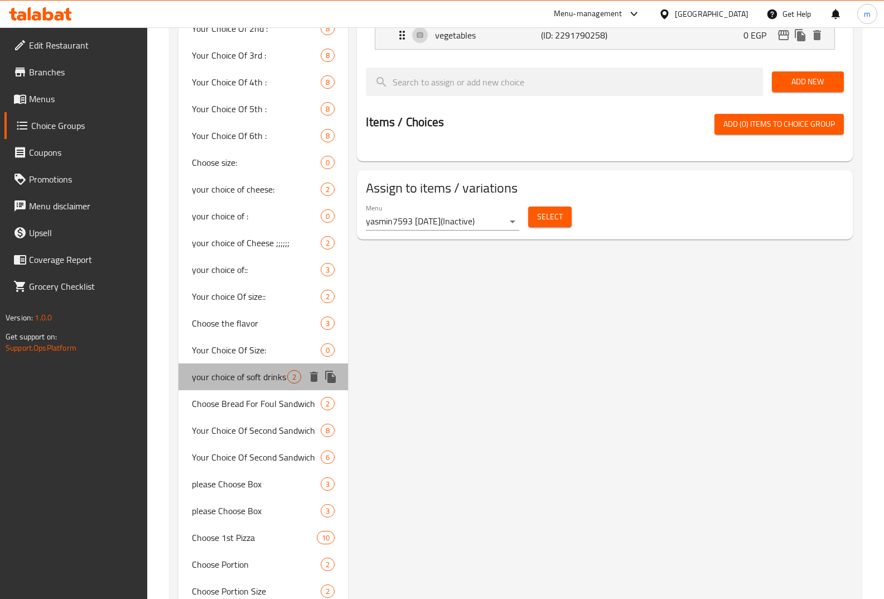
click at [257, 377] on span "your choice of soft drinks" at bounding box center [239, 376] width 95 height 13
type input "your choice of soft drinks"
type input "اختيارك من المشروبات الغازية"
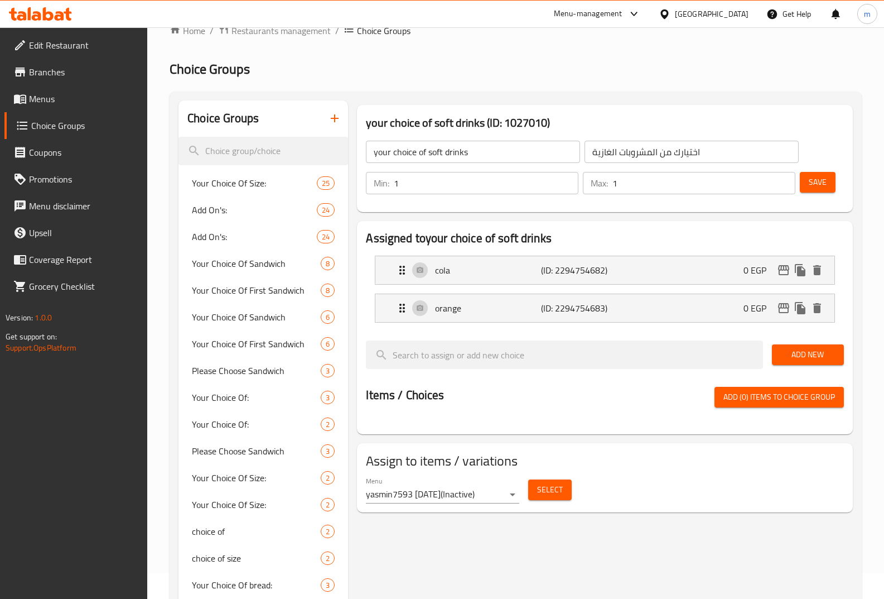
scroll to position [0, 0]
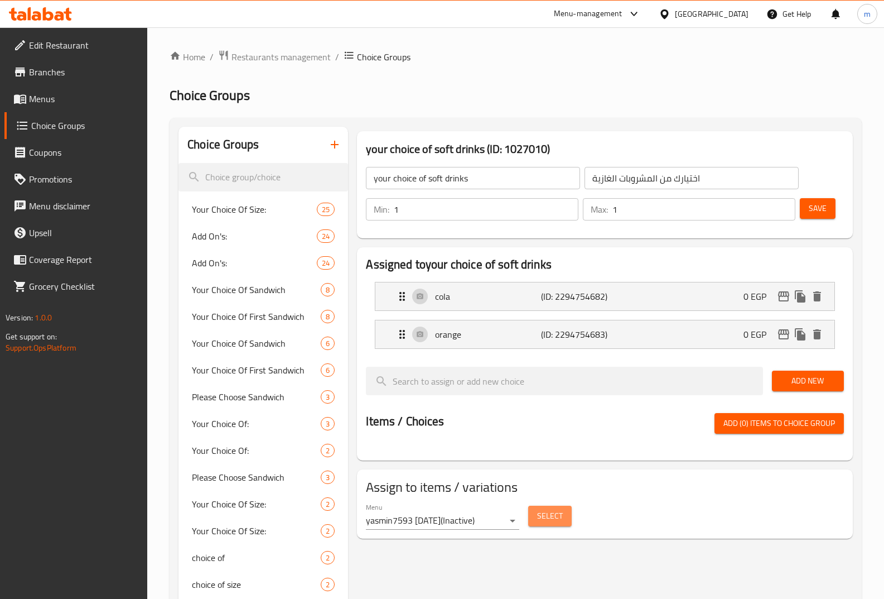
click at [552, 513] on span "Select" at bounding box center [550, 516] width 26 height 14
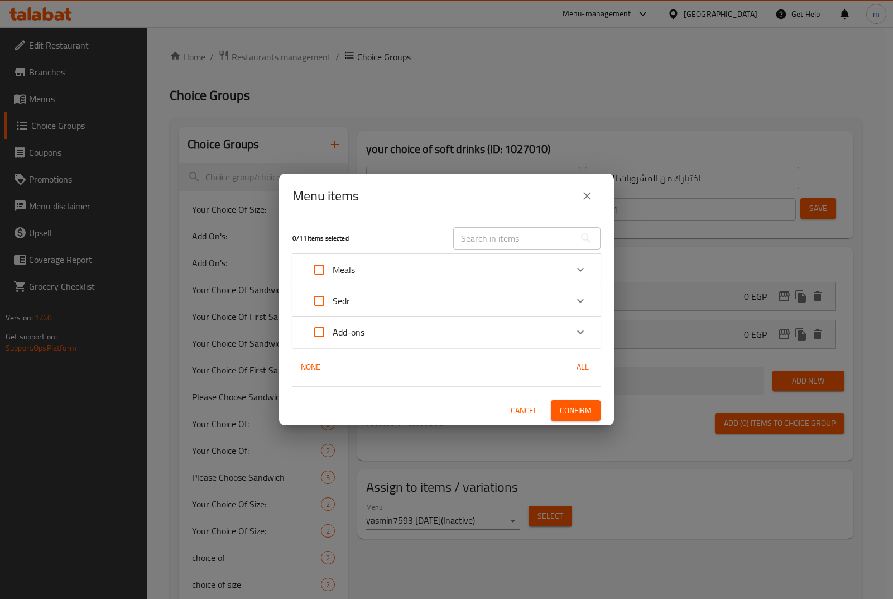
click at [522, 244] on input "text" at bounding box center [514, 238] width 122 height 22
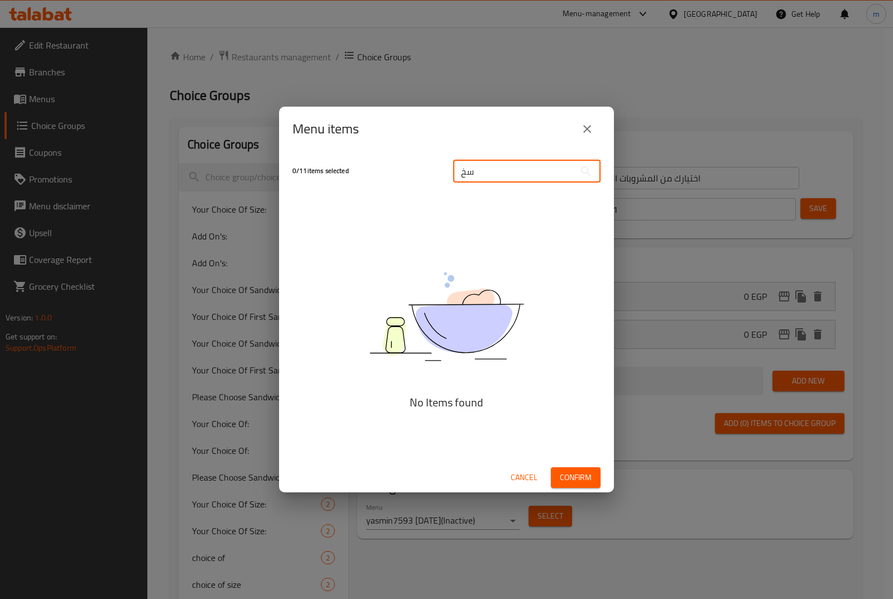
type input "س"
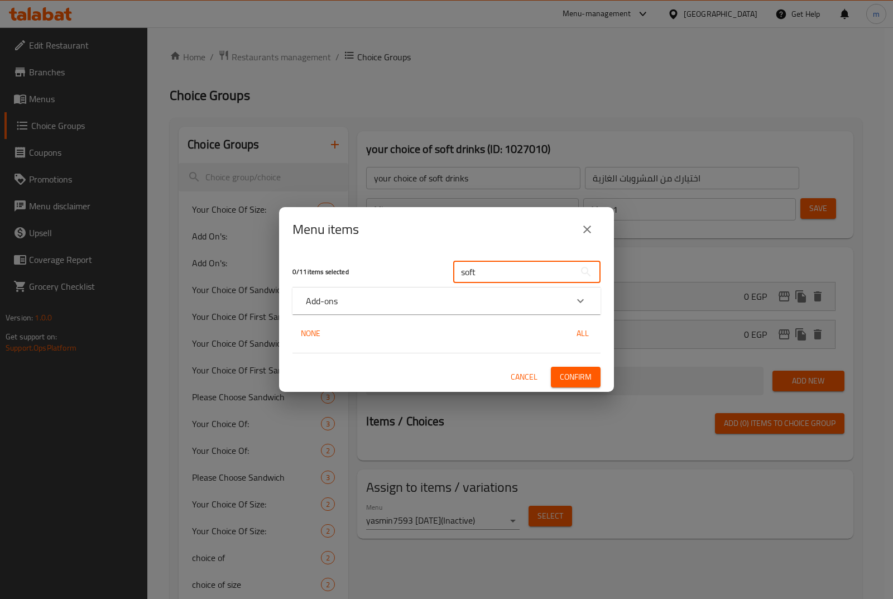
type input "soft"
click at [577, 301] on icon "Expand" at bounding box center [580, 300] width 13 height 13
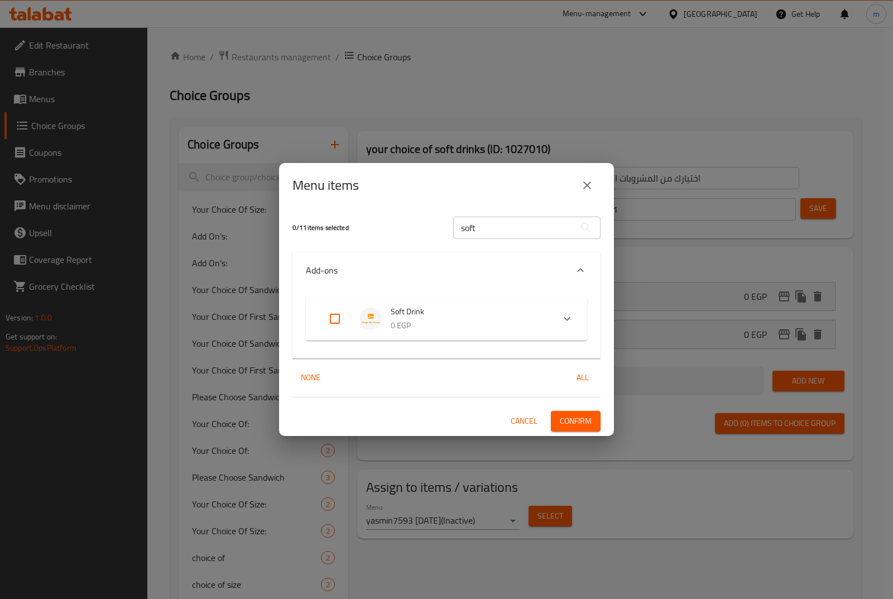
click at [340, 319] on input "Expand" at bounding box center [334, 318] width 27 height 27
checkbox input "true"
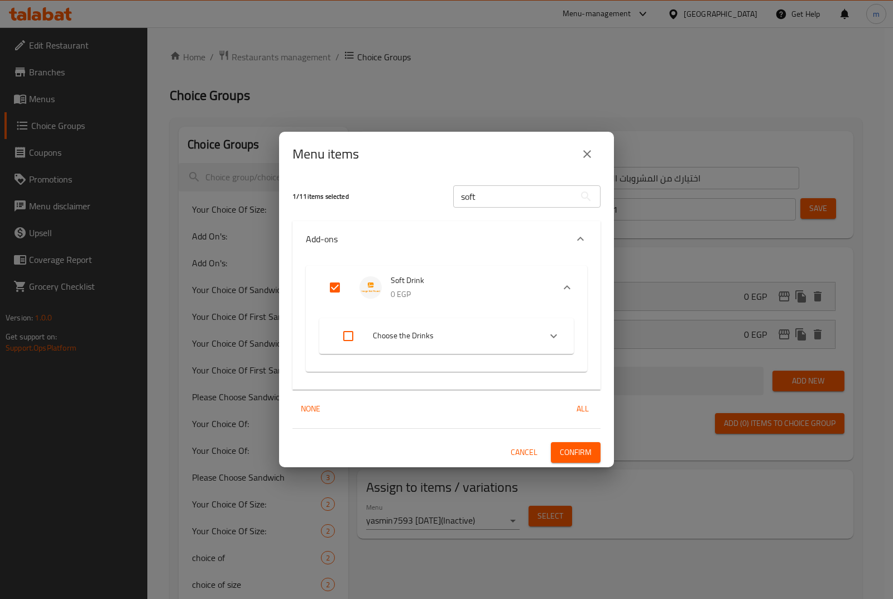
click at [577, 448] on span "Confirm" at bounding box center [576, 452] width 32 height 14
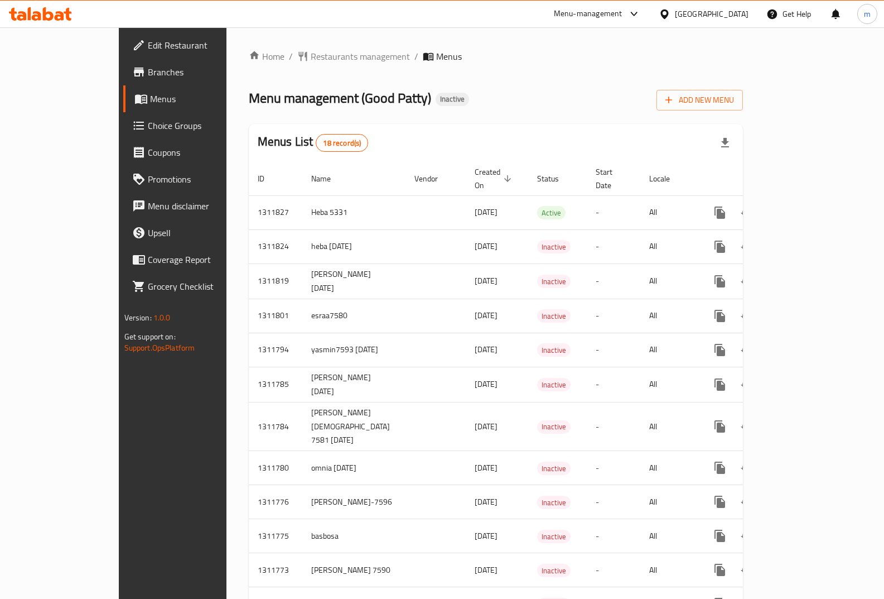
click at [150, 97] on span "Menus" at bounding box center [204, 98] width 108 height 13
click at [148, 70] on span "Branches" at bounding box center [203, 71] width 110 height 13
click at [148, 123] on span "Choice Groups" at bounding box center [203, 125] width 110 height 13
click at [148, 130] on span "Choice Groups" at bounding box center [203, 125] width 110 height 13
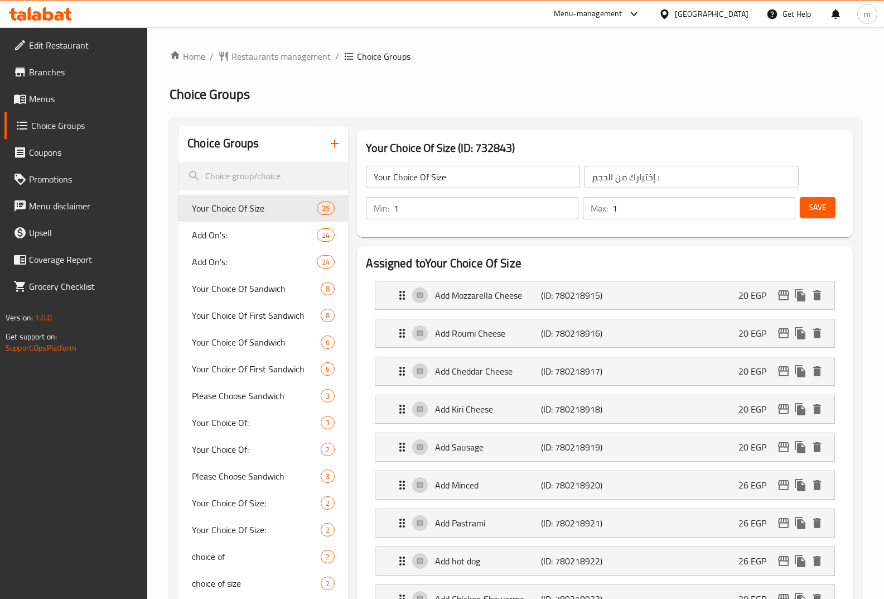
click at [491, 168] on input "Your Choice Of Size" at bounding box center [473, 177] width 214 height 22
click at [646, 177] on input "إختيارك من الحجم :" at bounding box center [692, 177] width 214 height 22
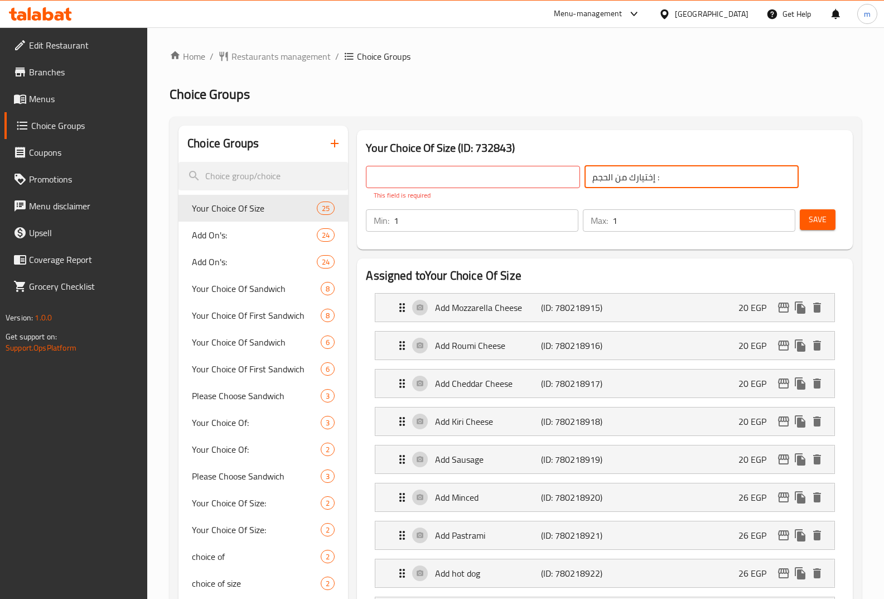
click at [646, 177] on input "إختيارك من الحجم :" at bounding box center [692, 177] width 214 height 22
click at [415, 231] on input "1" at bounding box center [486, 220] width 185 height 22
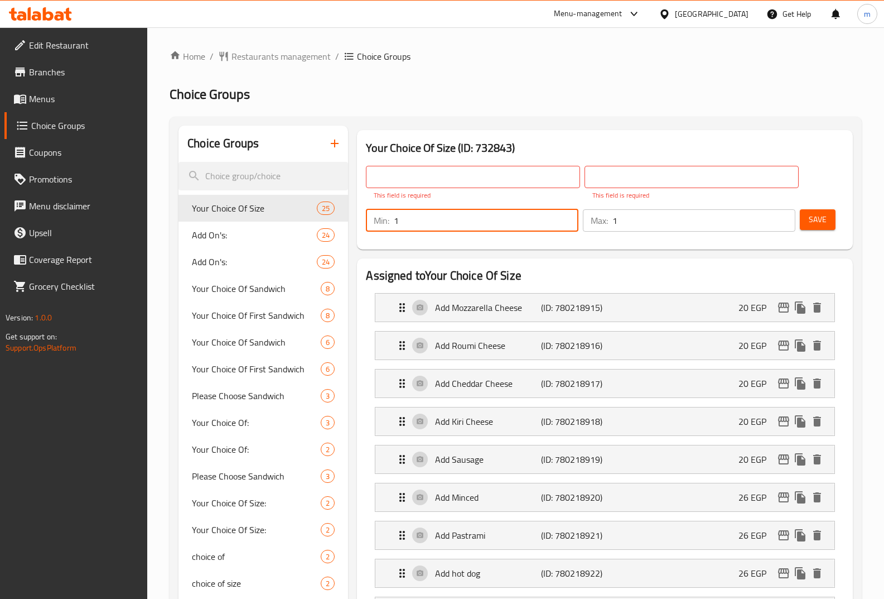
click at [415, 231] on input "1" at bounding box center [486, 220] width 185 height 22
click at [627, 224] on input "1" at bounding box center [704, 220] width 183 height 22
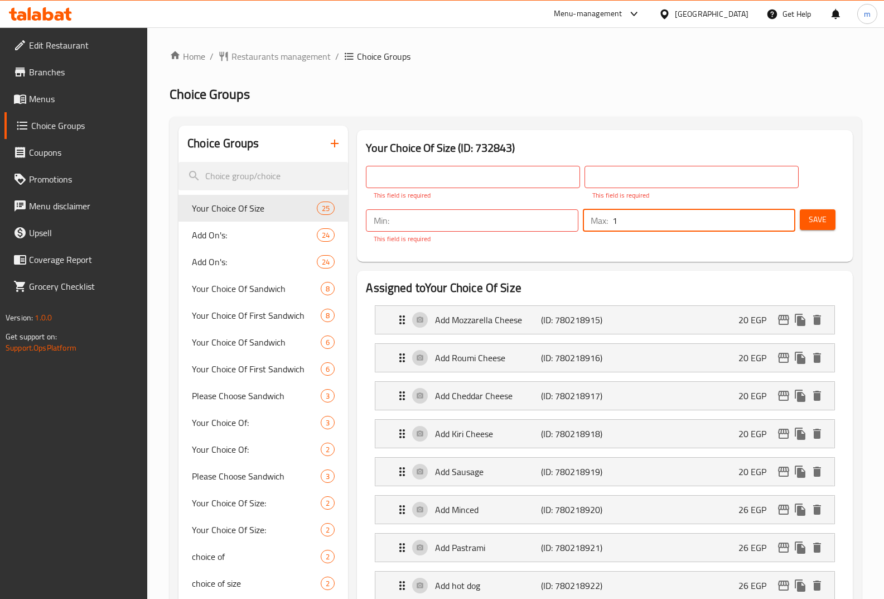
click at [627, 224] on input "1" at bounding box center [704, 220] width 183 height 22
click at [655, 102] on h2 "Choice Groups" at bounding box center [516, 94] width 692 height 18
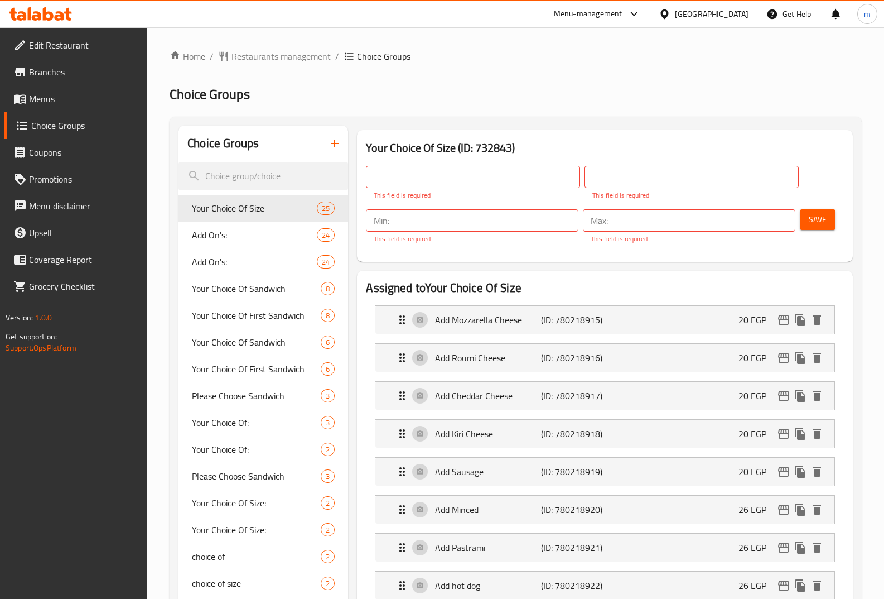
click at [474, 199] on p "This field is required" at bounding box center [473, 195] width 199 height 10
click at [512, 173] on input "text" at bounding box center [473, 177] width 214 height 22
click at [560, 89] on h2 "Choice Groups" at bounding box center [516, 94] width 692 height 18
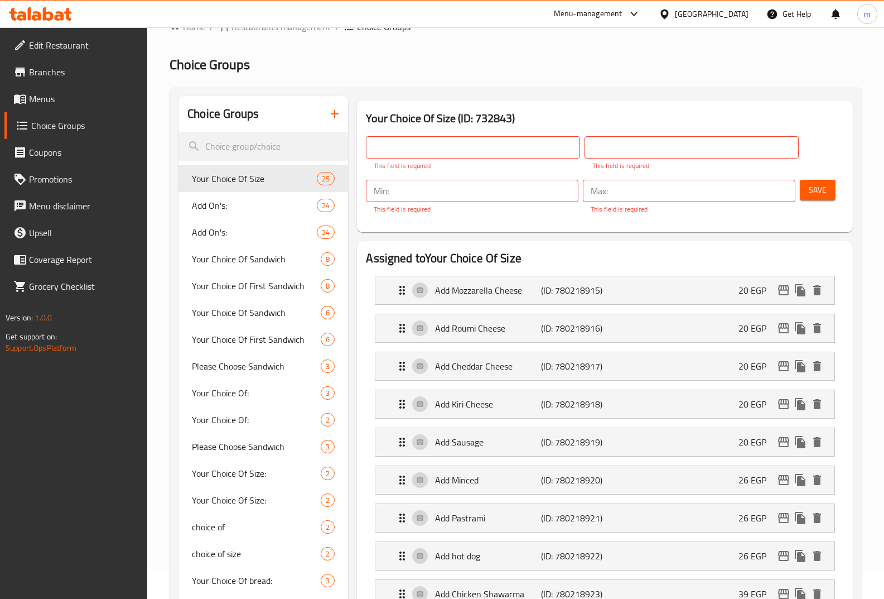
scroll to position [56, 0]
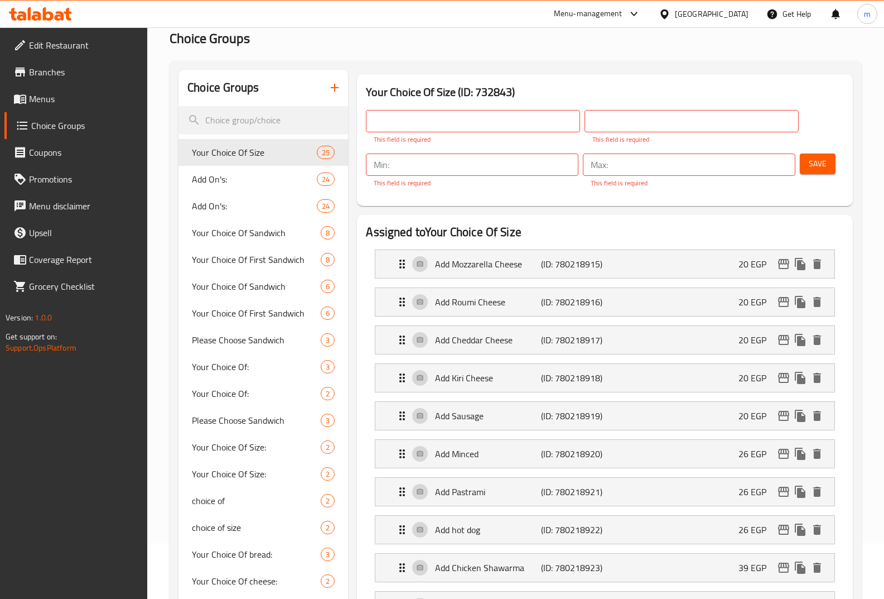
click at [448, 124] on input "text" at bounding box center [473, 121] width 214 height 22
type input "y"
type input "your choice of soft drinks"
click at [676, 112] on input "text" at bounding box center [692, 121] width 214 height 22
type input "اختيارك من المشروبات الغازية"
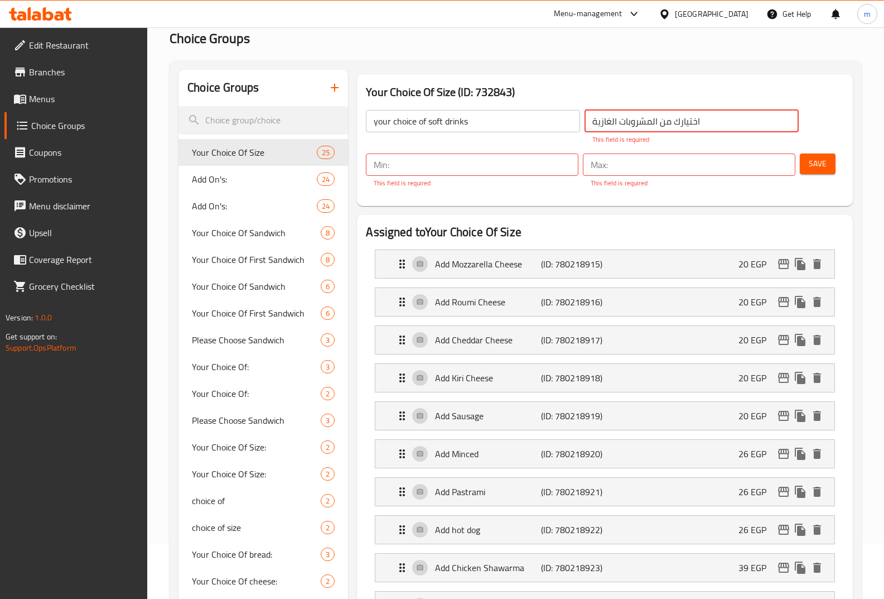
click at [404, 165] on div "Min: ​ This field is required" at bounding box center [472, 170] width 213 height 35
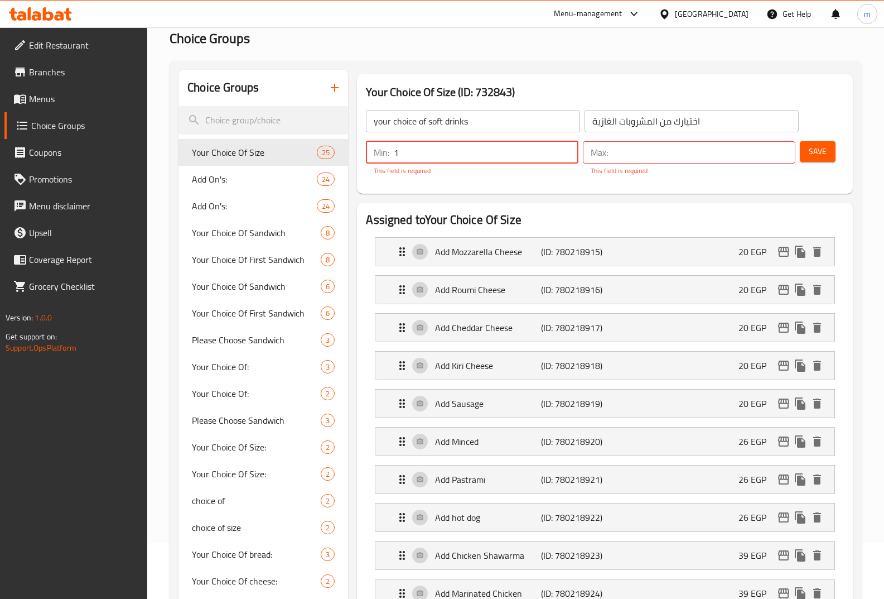
type input "1"
click at [662, 153] on input "number" at bounding box center [704, 152] width 183 height 22
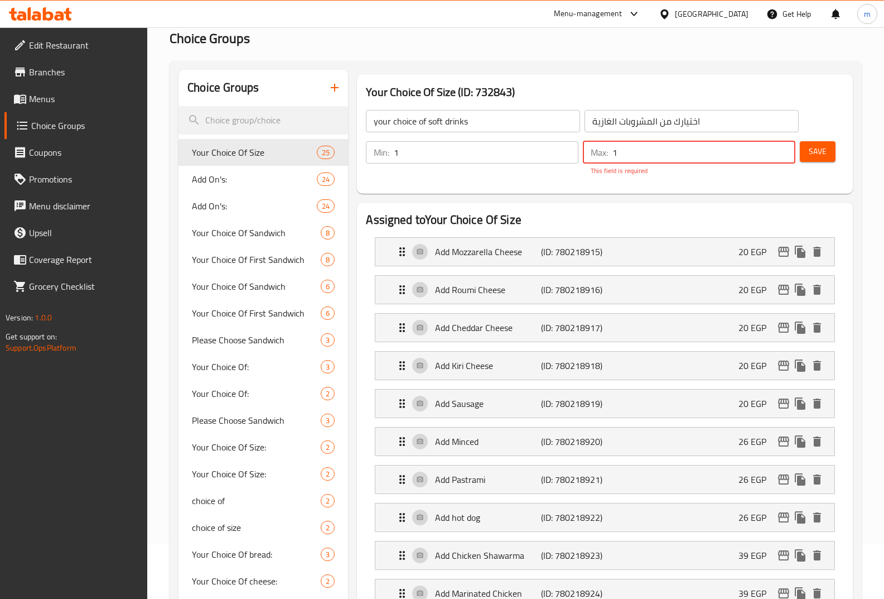
type input "1"
click at [709, 180] on div "Your Choice Of Size (ID: 732843) your choice of soft drinks ​ اختيارك من المشرو…" at bounding box center [605, 133] width 496 height 119
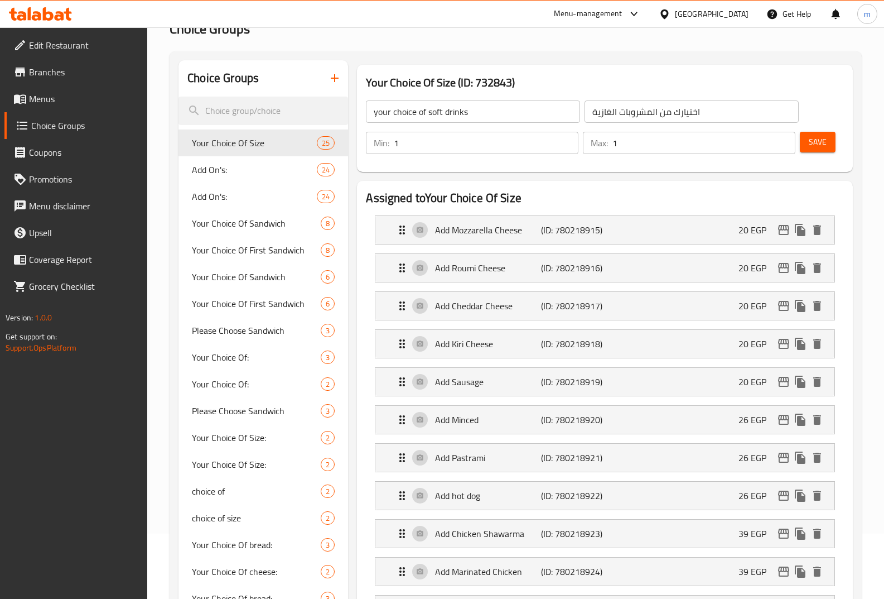
scroll to position [0, 0]
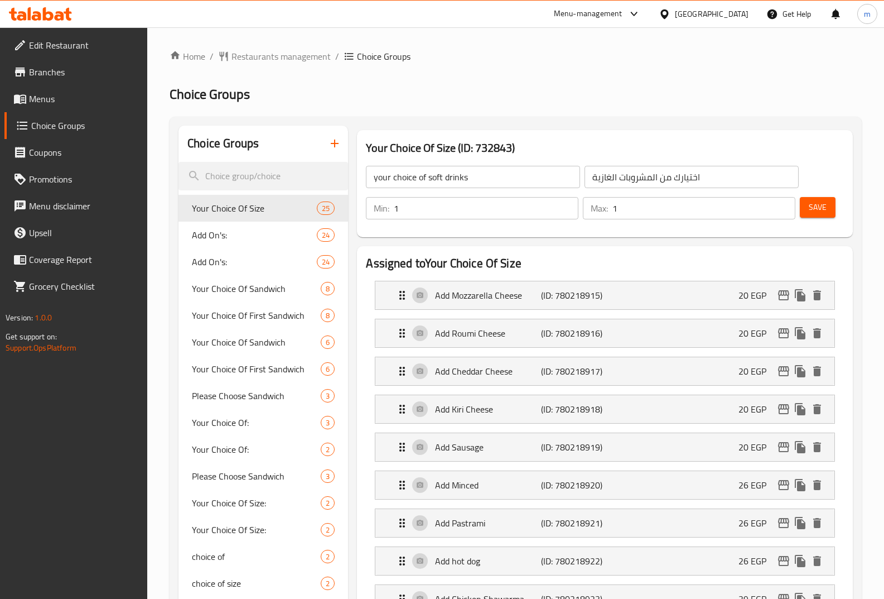
click at [817, 211] on span "Save" at bounding box center [818, 207] width 18 height 14
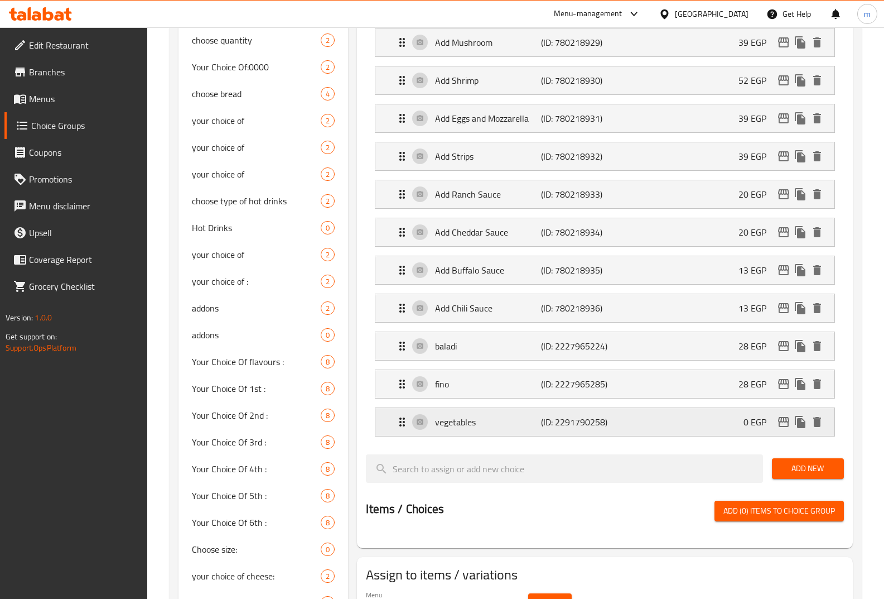
scroll to position [893, 0]
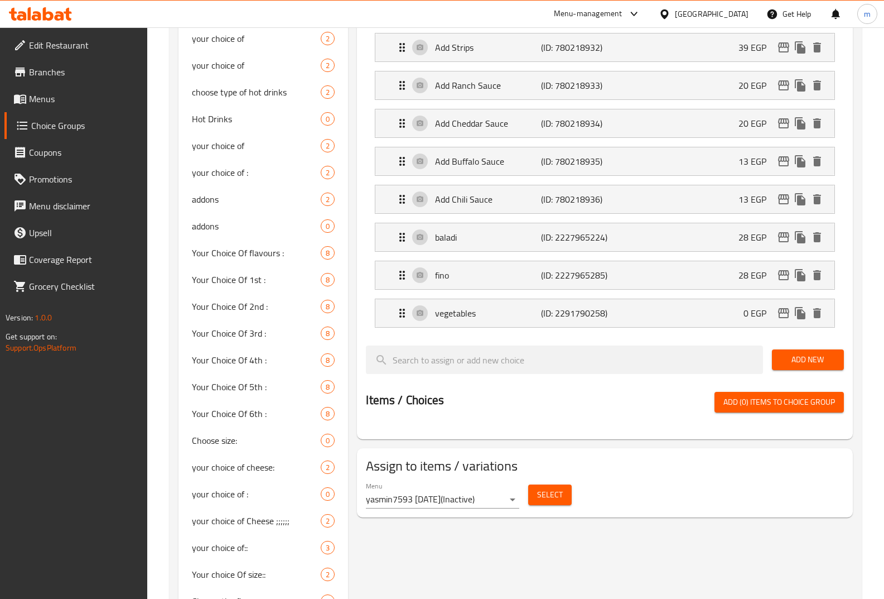
click at [804, 357] on span "Add New" at bounding box center [808, 360] width 54 height 14
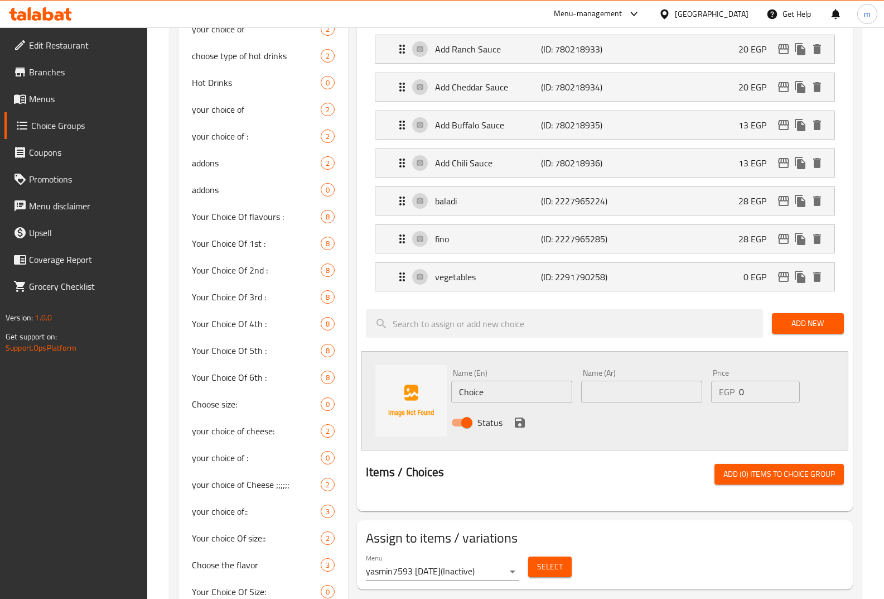
scroll to position [948, 0]
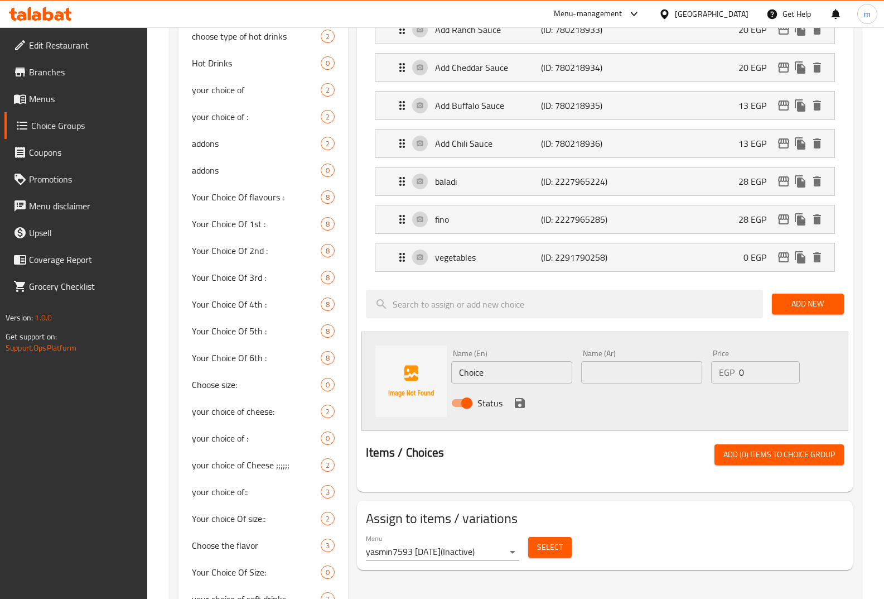
click at [536, 373] on input "Choice" at bounding box center [511, 372] width 121 height 22
click at [517, 373] on input "Choice" at bounding box center [511, 372] width 121 height 22
type input "v"
type input "coal"
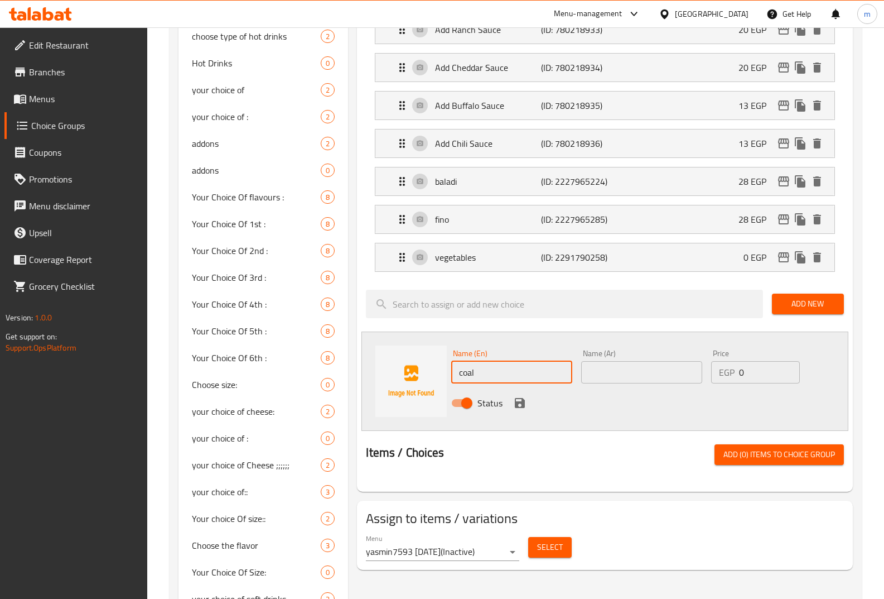
click at [610, 383] on input "text" at bounding box center [641, 372] width 121 height 22
type input "كولا"
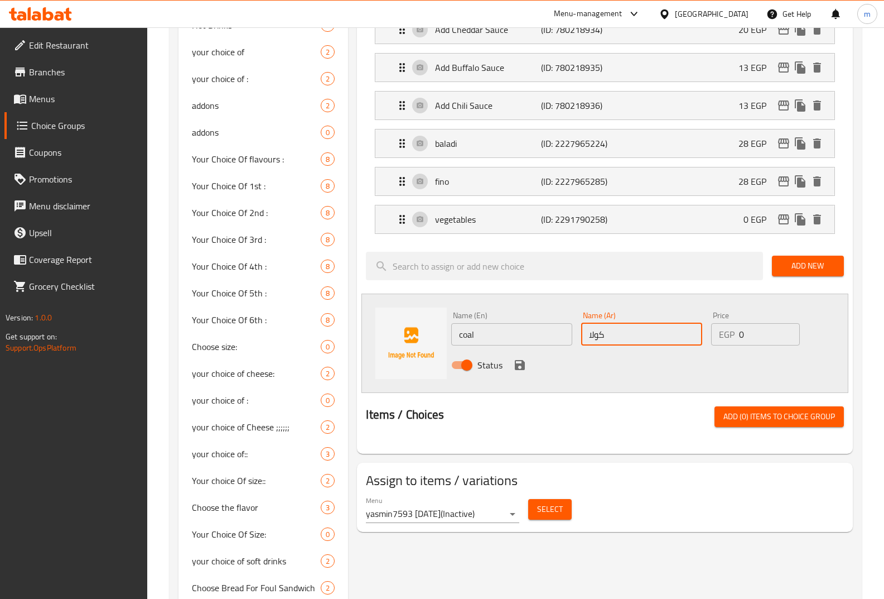
scroll to position [1004, 0]
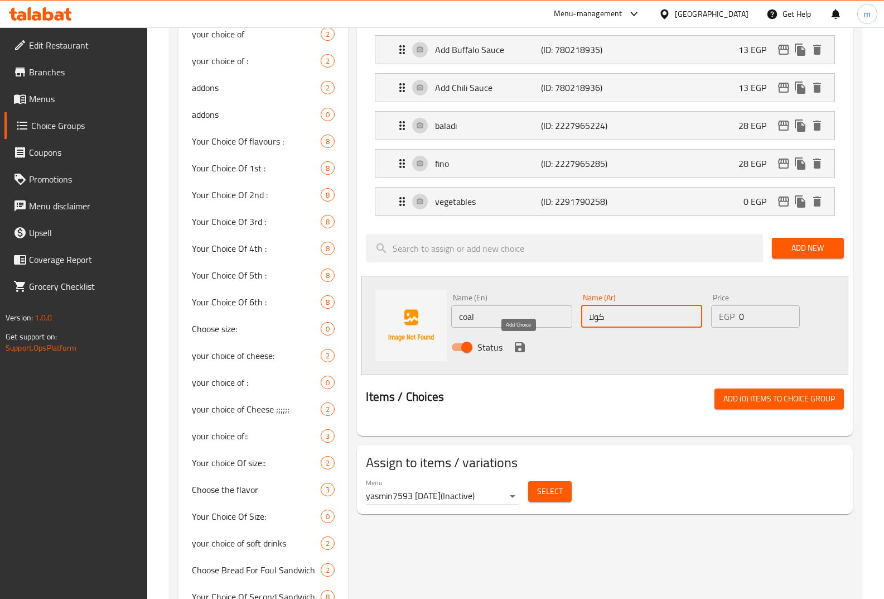
click at [522, 346] on icon "save" at bounding box center [520, 347] width 10 height 10
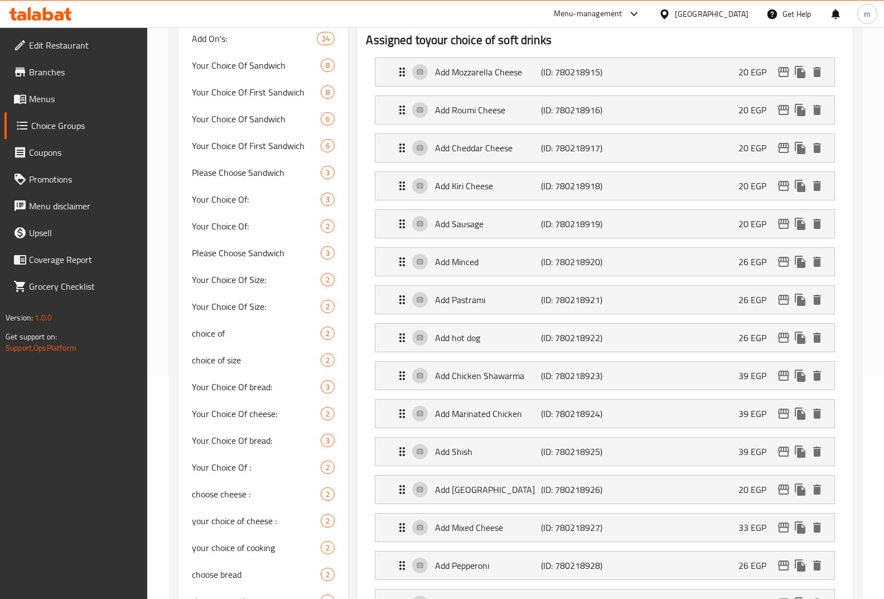
scroll to position [0, 0]
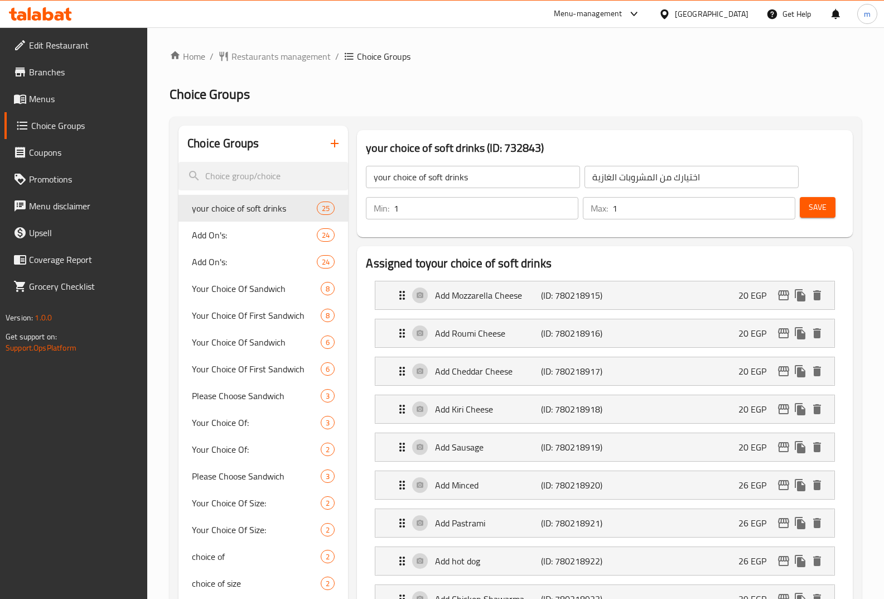
click at [818, 216] on button "Save" at bounding box center [818, 207] width 36 height 21
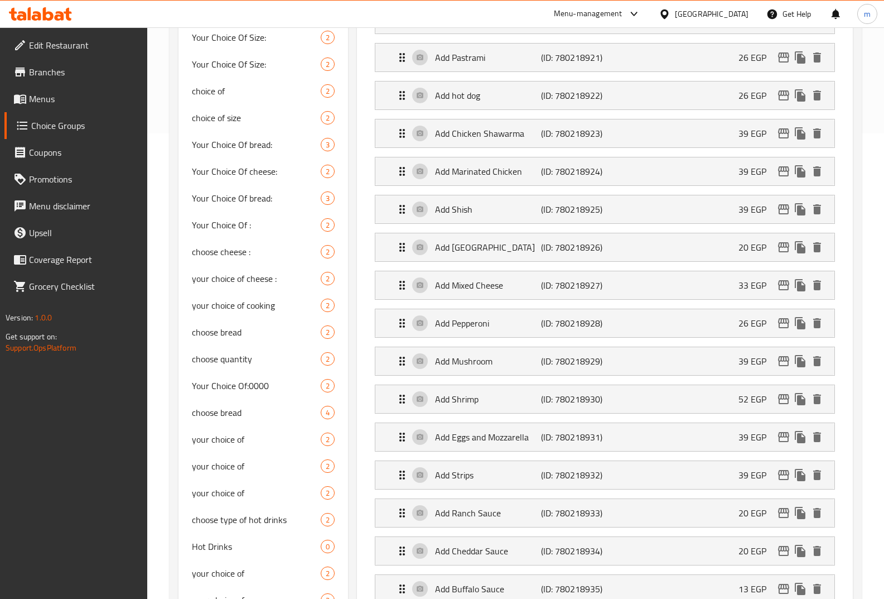
scroll to position [502, 0]
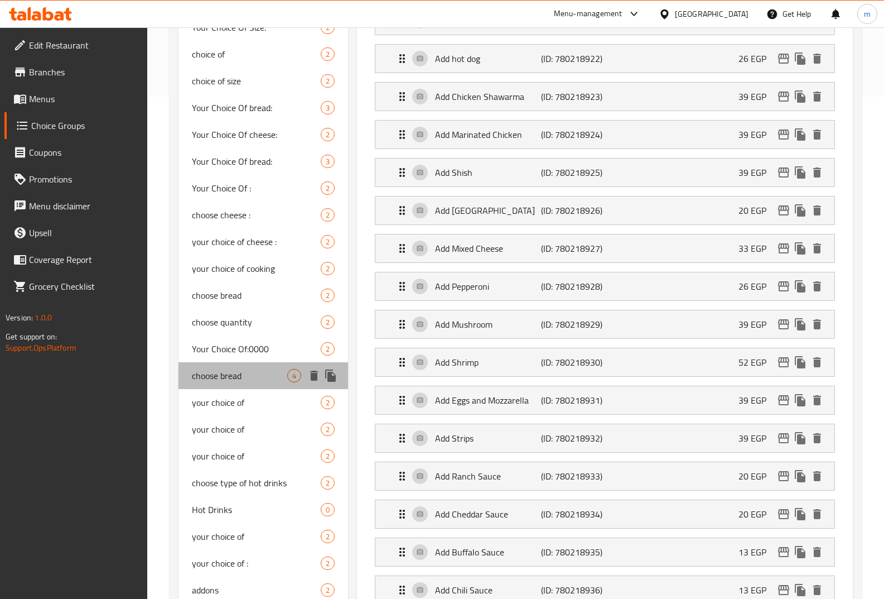
click at [232, 377] on span "choose bread" at bounding box center [239, 375] width 95 height 13
type input "choose bread"
type input "اختر الخبز"
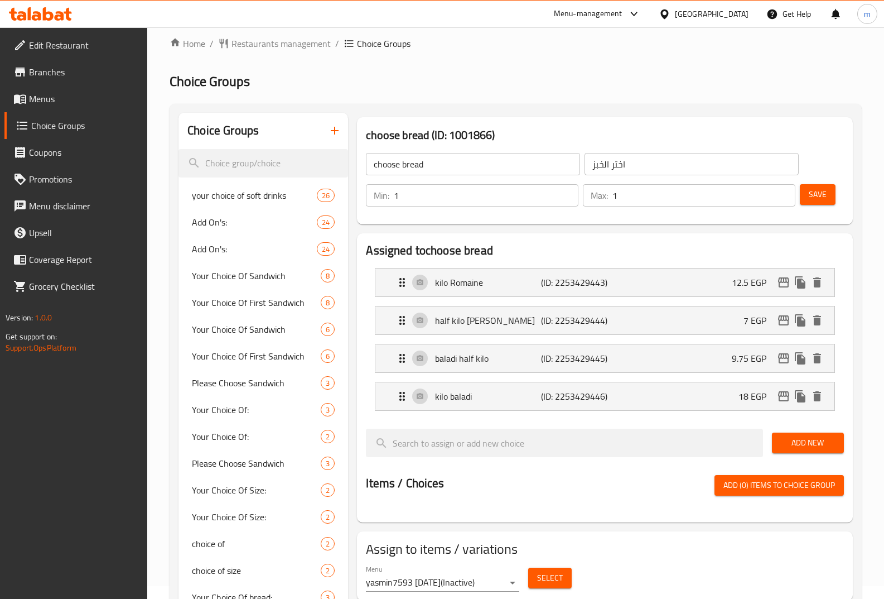
scroll to position [0, 0]
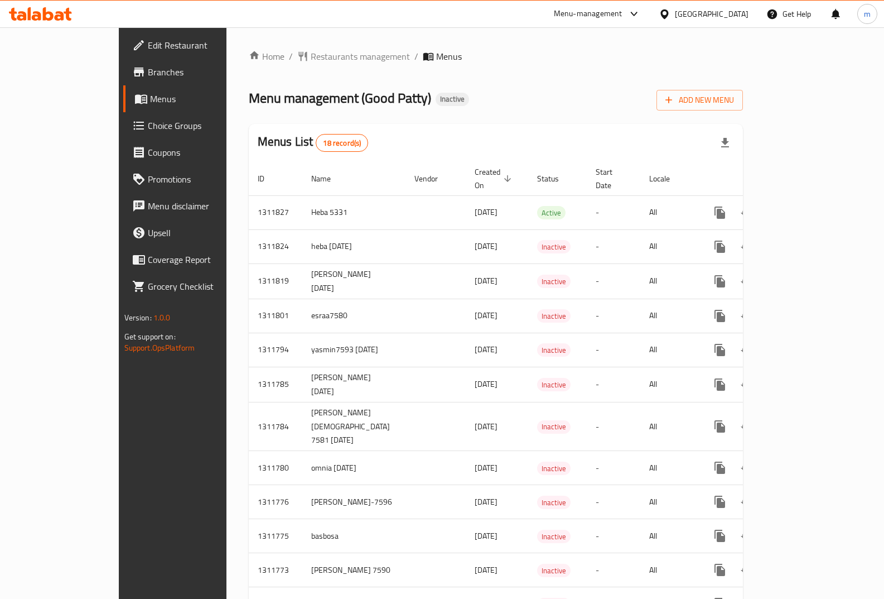
click at [148, 125] on span "Choice Groups" at bounding box center [203, 125] width 110 height 13
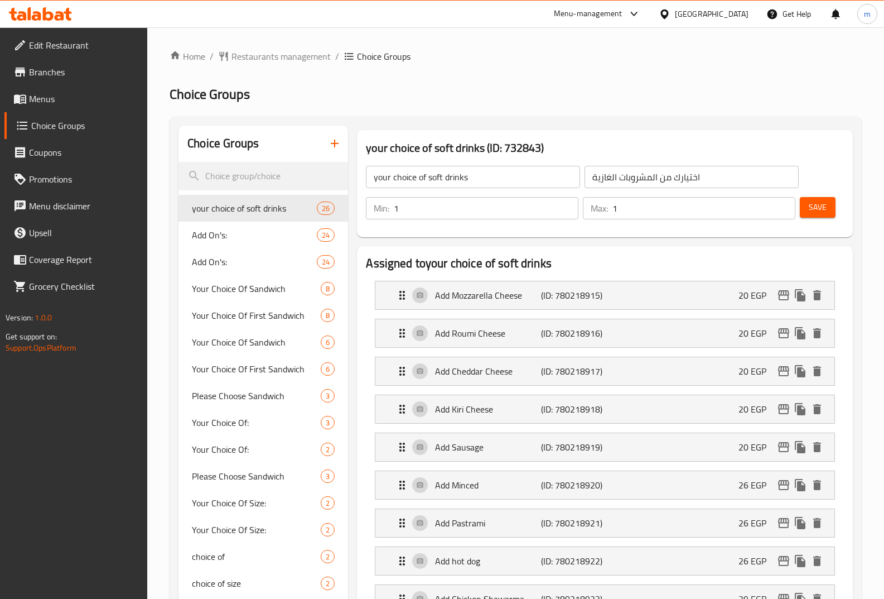
click at [816, 209] on span "Save" at bounding box center [818, 207] width 18 height 14
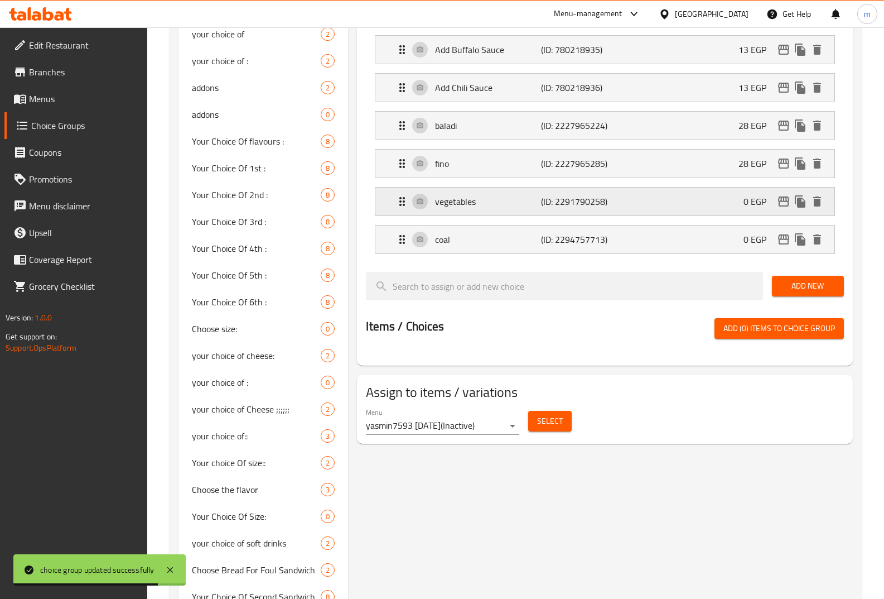
scroll to position [1172, 0]
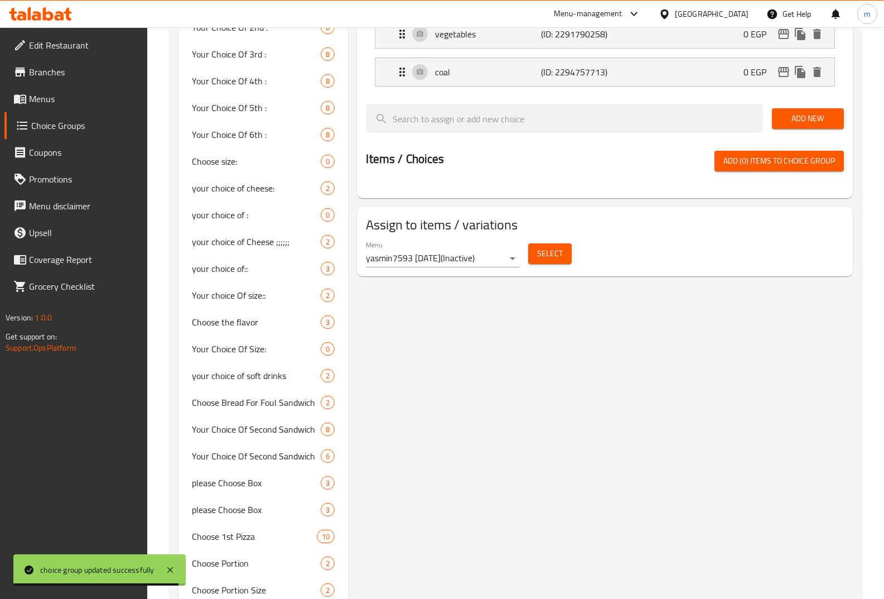
click at [801, 123] on span "Add New" at bounding box center [808, 119] width 54 height 14
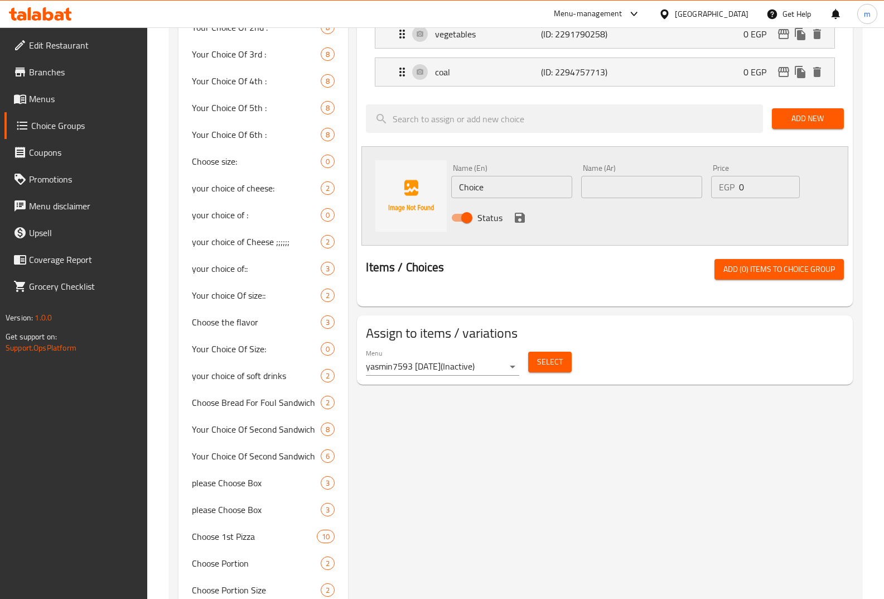
click at [505, 187] on input "Choice" at bounding box center [511, 187] width 121 height 22
type input "cola"
click at [594, 186] on input "text" at bounding box center [641, 187] width 121 height 22
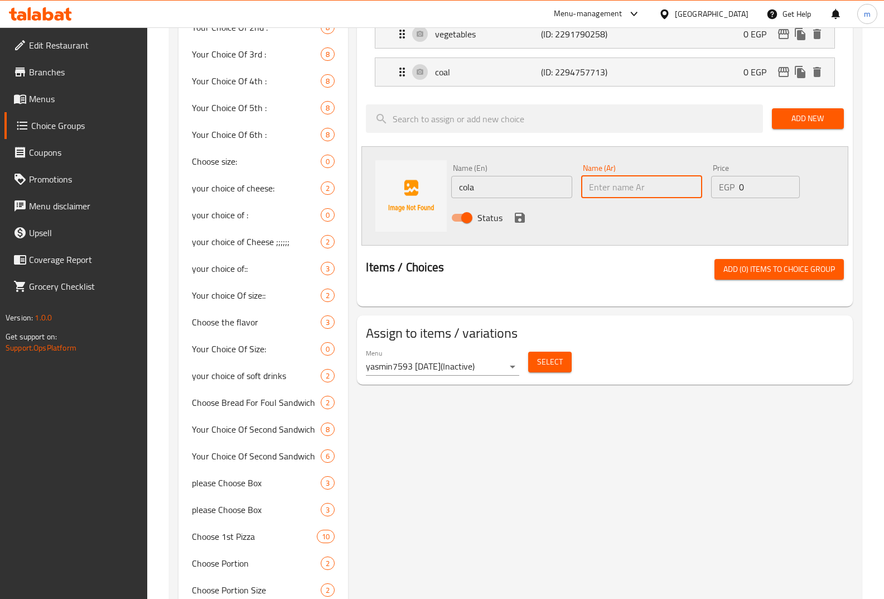
type input "كولا"
click at [519, 216] on icon "save" at bounding box center [520, 218] width 10 height 10
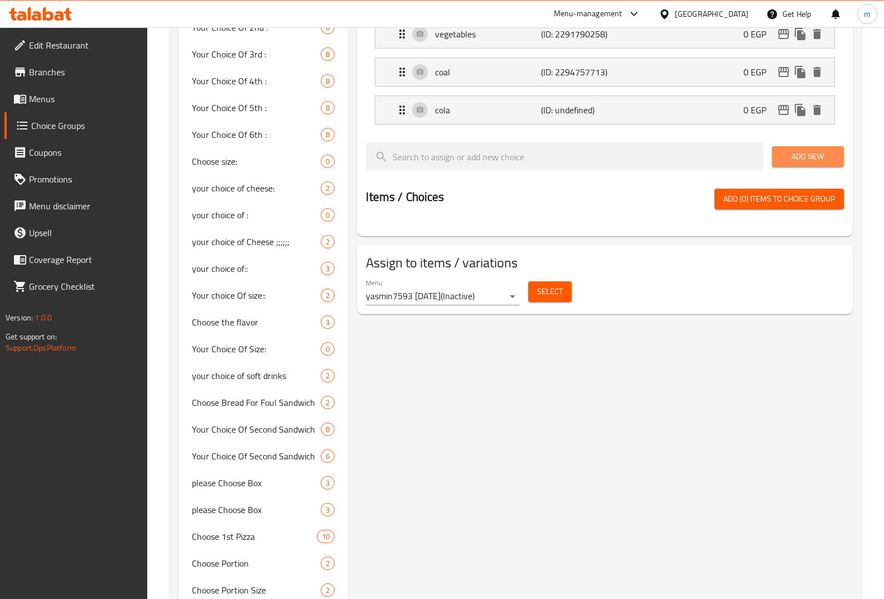
click at [799, 157] on span "Add New" at bounding box center [808, 157] width 54 height 14
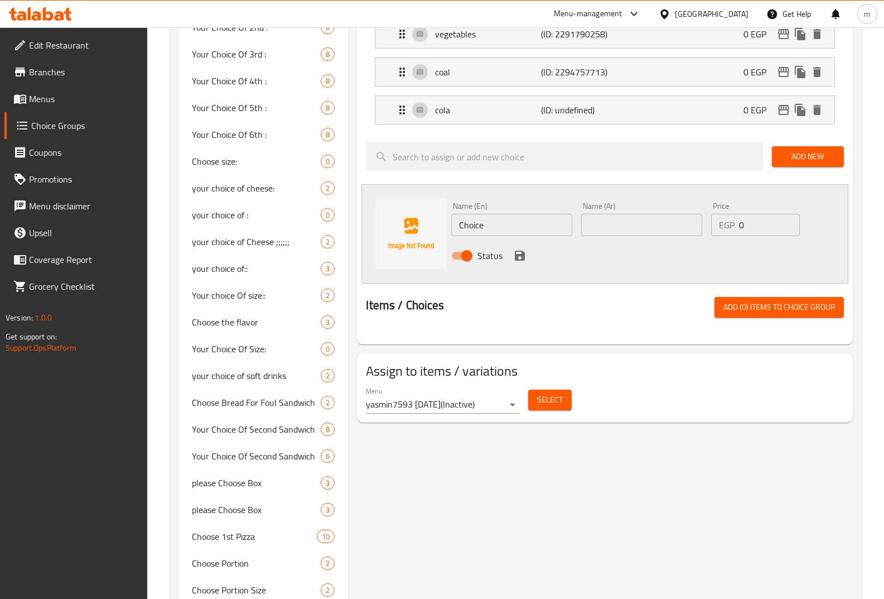
click at [507, 218] on input "Choice" at bounding box center [511, 225] width 121 height 22
type input "f"
type input "ب"
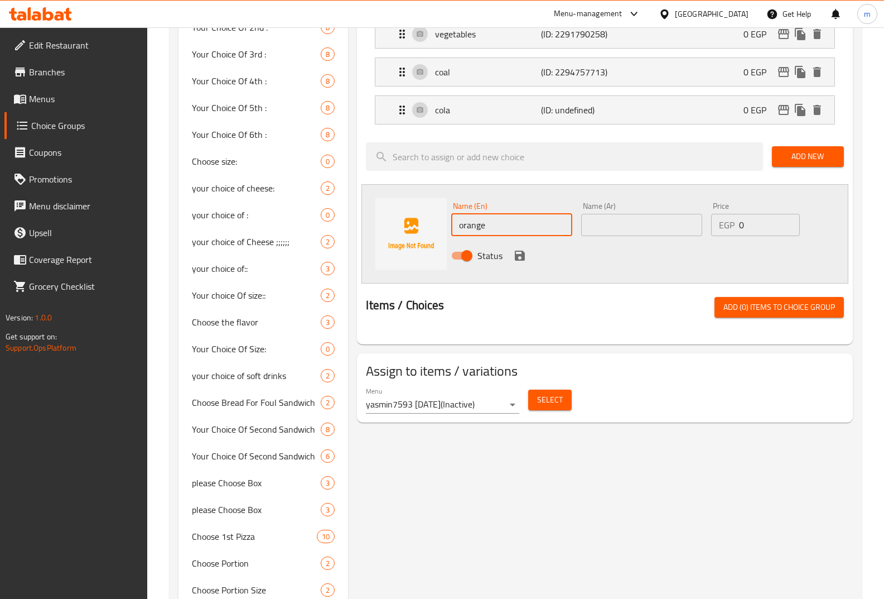
type input "orange"
click at [606, 225] on input "text" at bounding box center [641, 225] width 121 height 22
type input "برتقال"
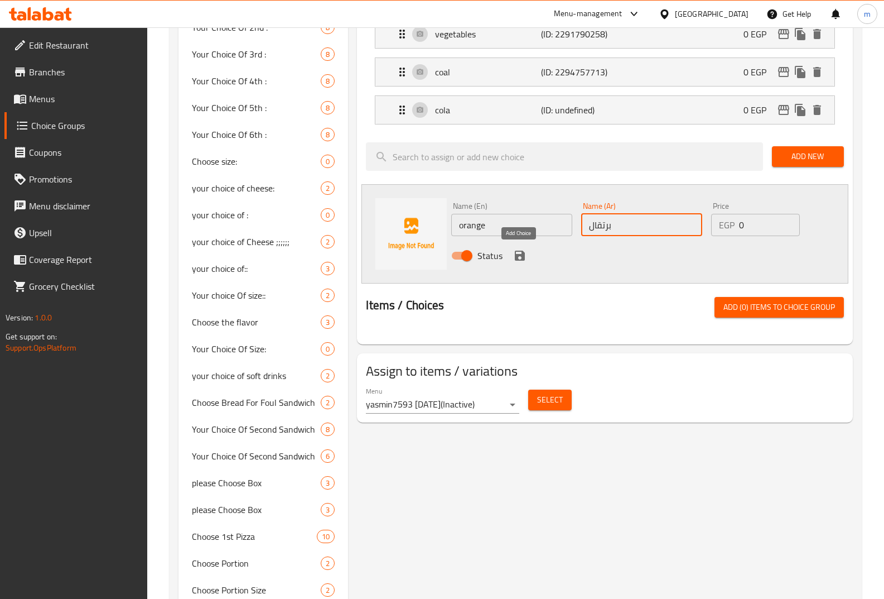
click at [521, 256] on icon "save" at bounding box center [520, 255] width 10 height 10
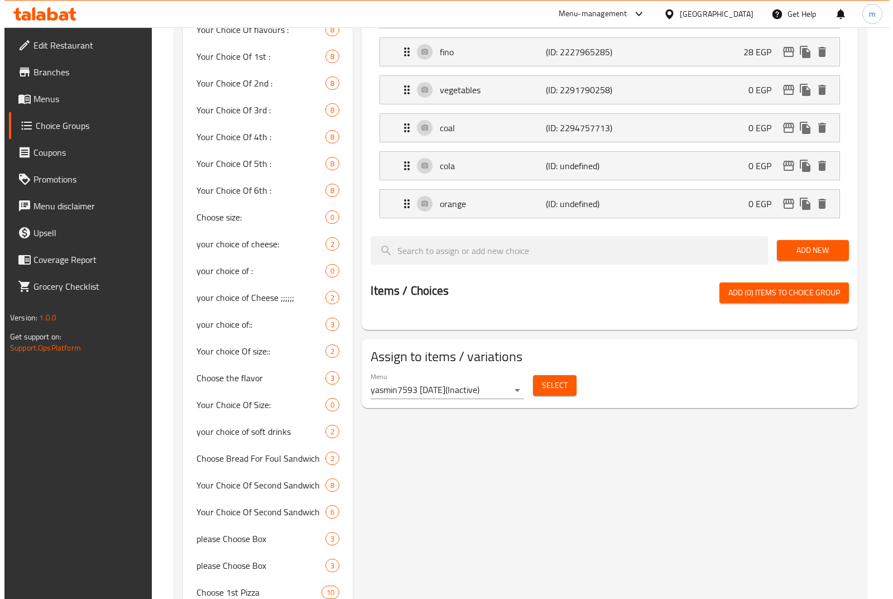
scroll to position [1283, 0]
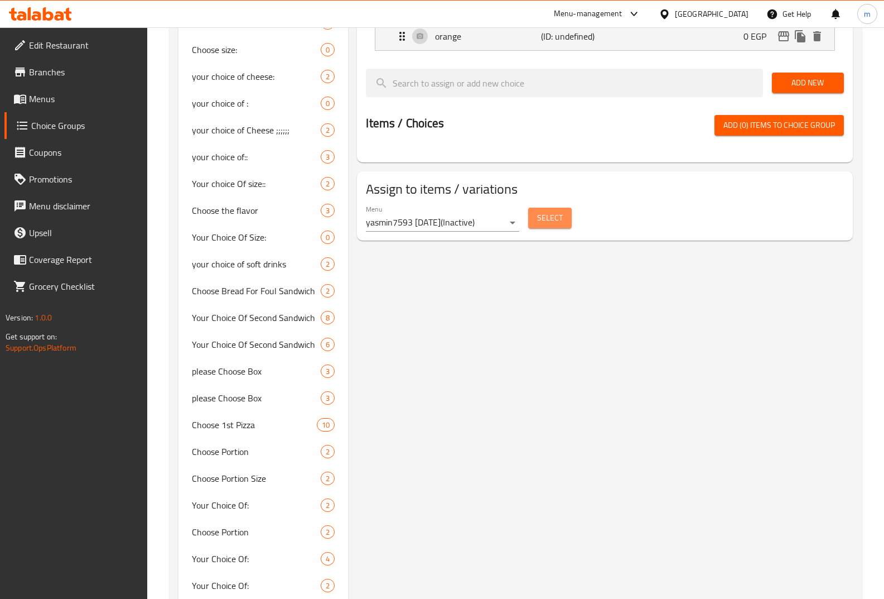
click at [542, 225] on button "Select" at bounding box center [550, 218] width 44 height 21
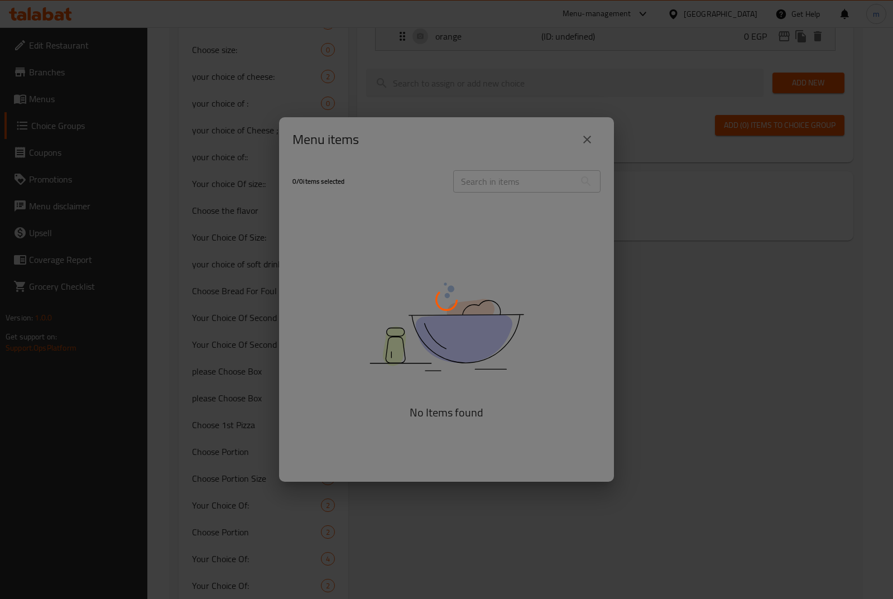
click at [480, 187] on div at bounding box center [446, 299] width 893 height 599
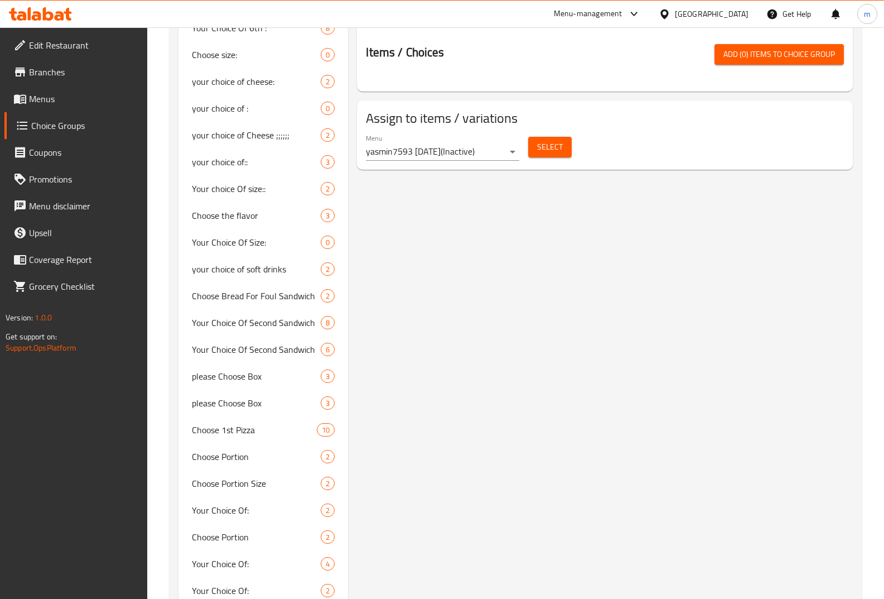
scroll to position [1283, 0]
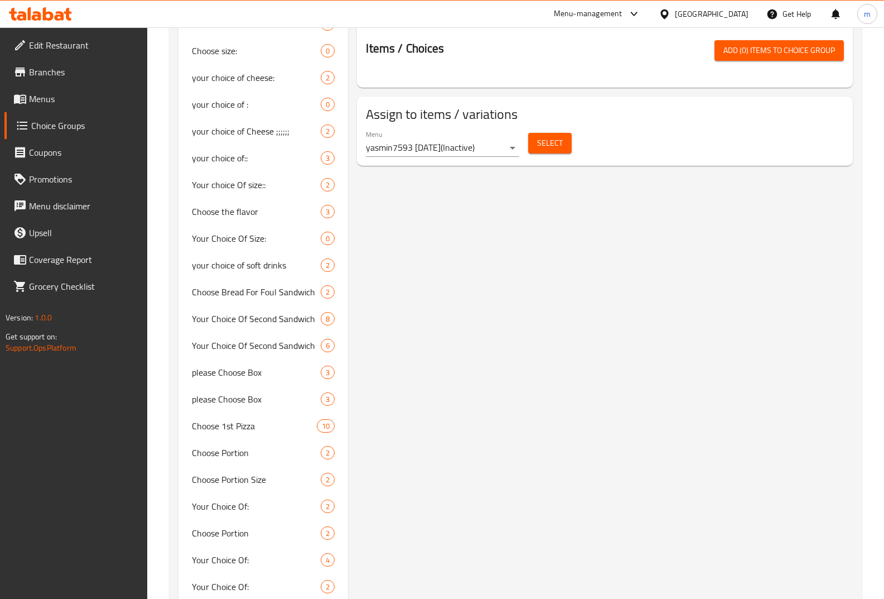
click at [554, 143] on span "Select" at bounding box center [550, 143] width 26 height 14
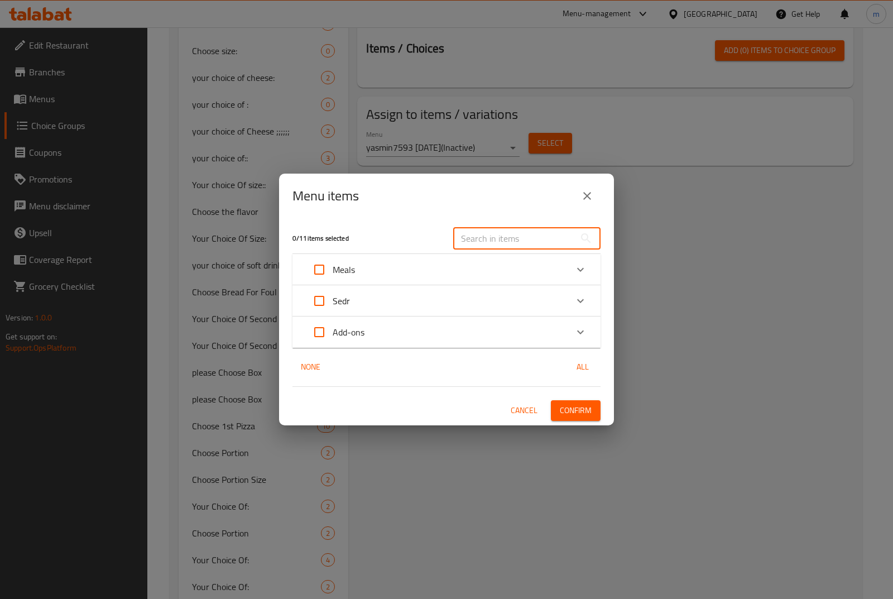
click at [466, 242] on input "text" at bounding box center [514, 238] width 122 height 22
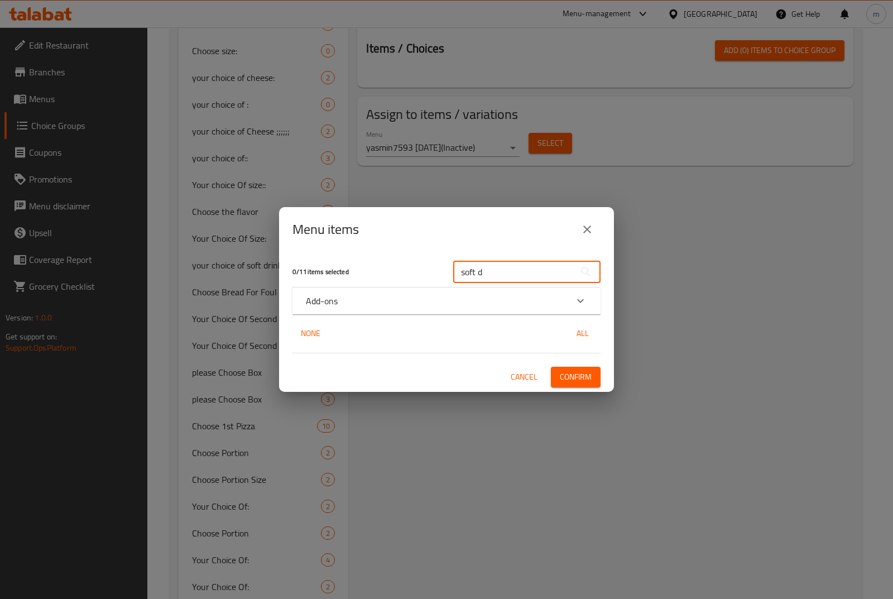
type input "soft d"
click at [579, 303] on icon "Expand" at bounding box center [580, 300] width 13 height 13
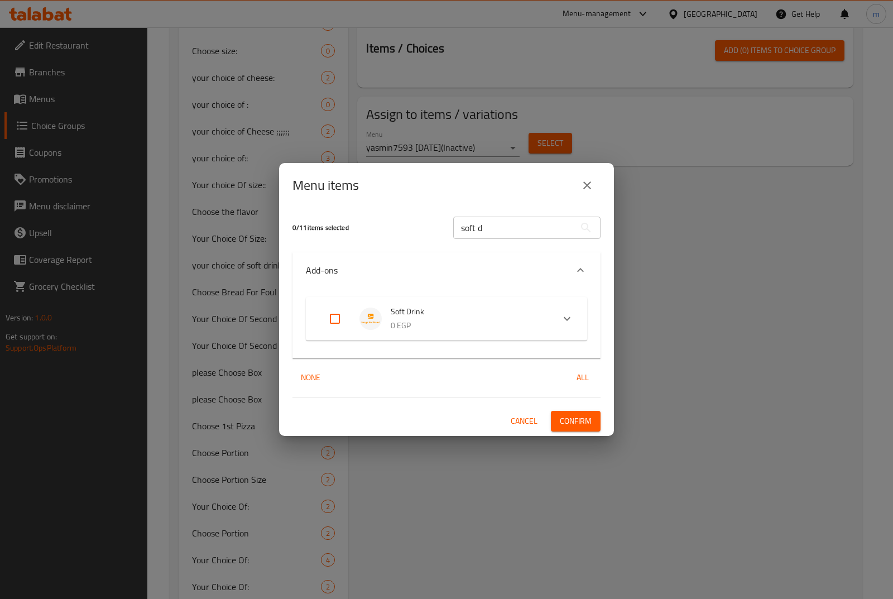
click at [339, 317] on input "Expand" at bounding box center [334, 318] width 27 height 27
checkbox input "true"
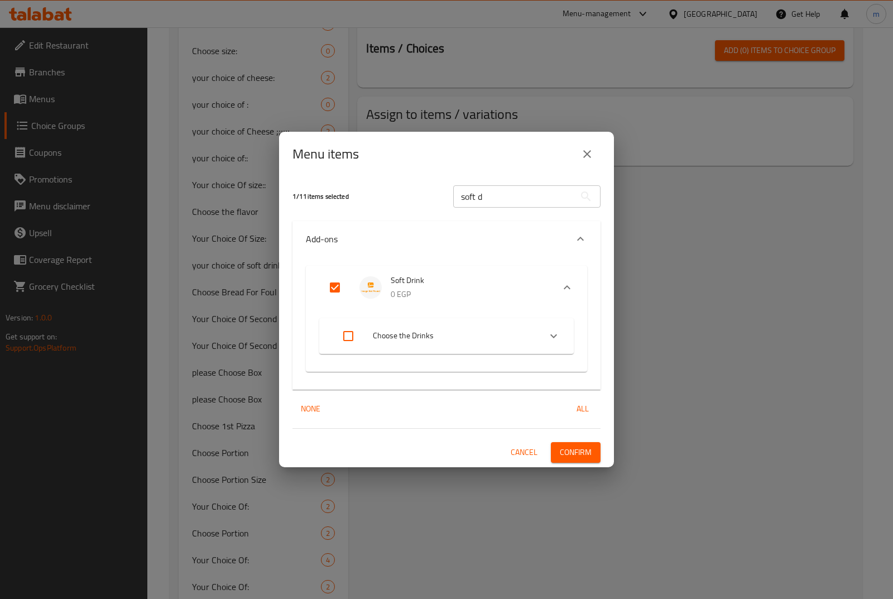
click at [519, 449] on span "Cancel" at bounding box center [523, 452] width 27 height 14
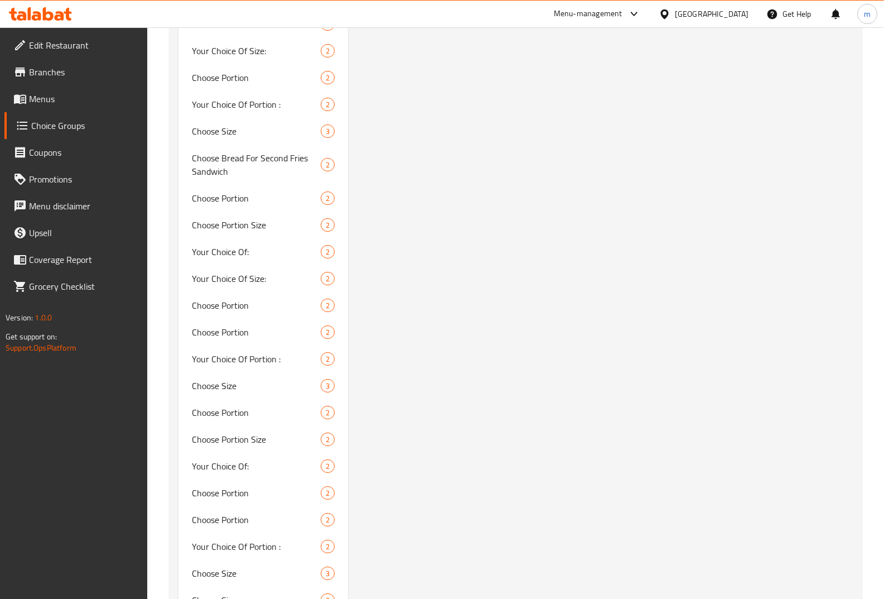
scroll to position [3183, 0]
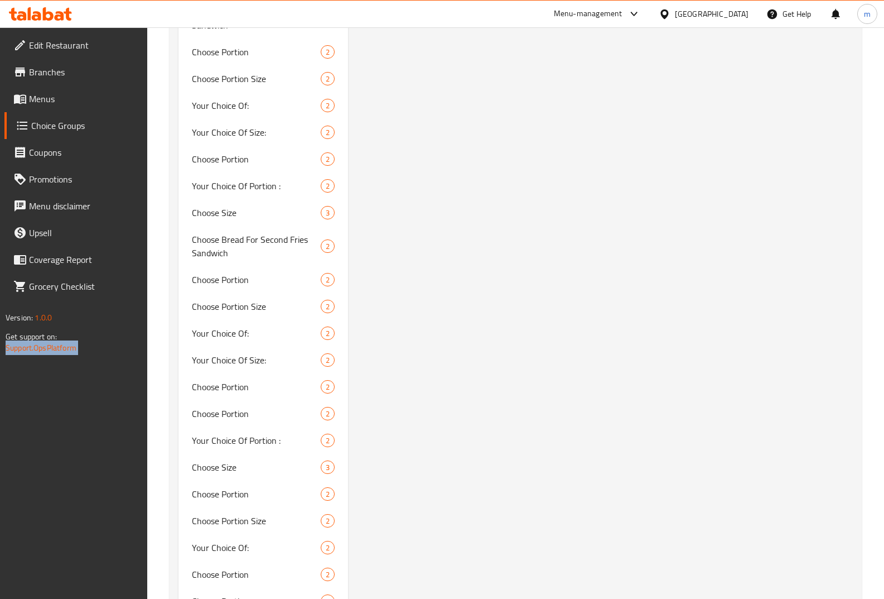
drag, startPoint x: 0, startPoint y: 545, endPoint x: 257, endPoint y: 620, distance: 268.1
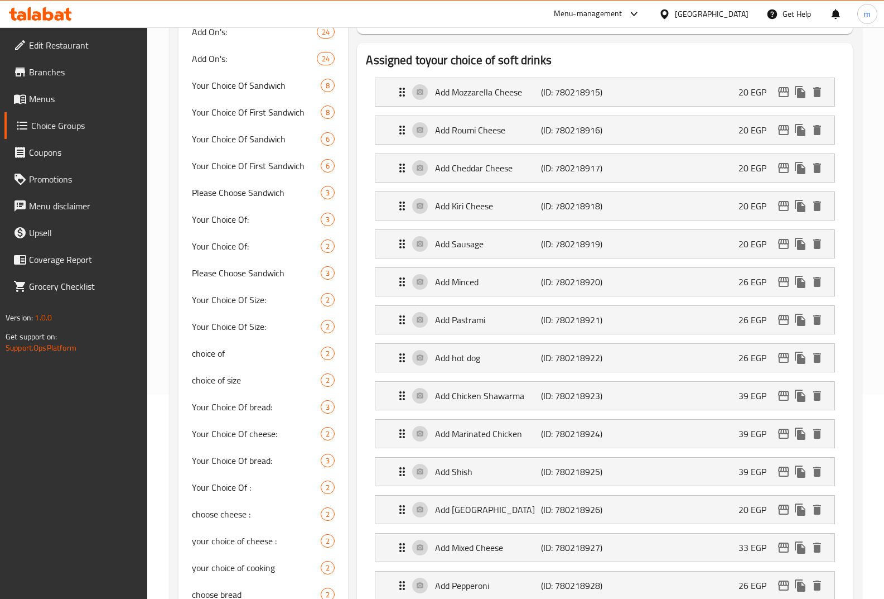
scroll to position [1249, 0]
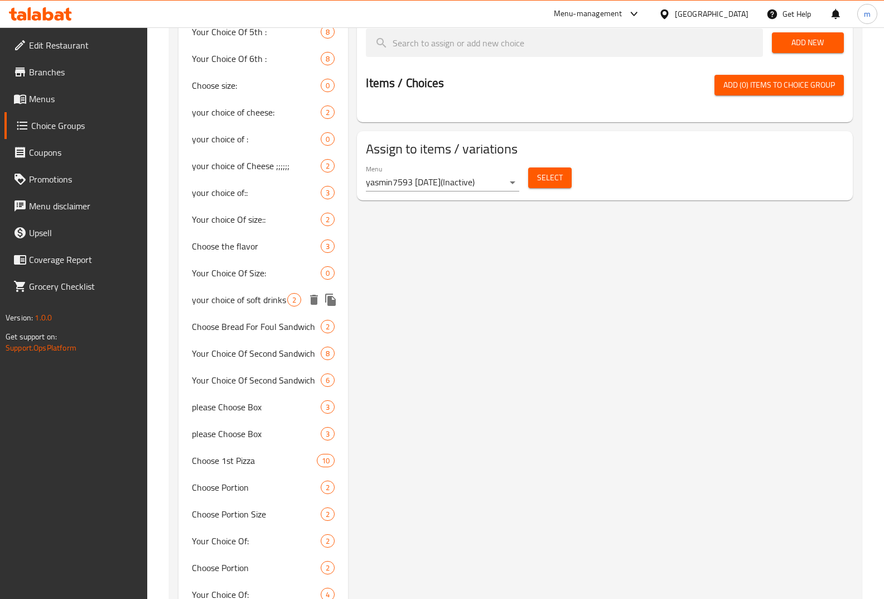
click at [244, 301] on span "your choice of soft drinks" at bounding box center [239, 299] width 95 height 13
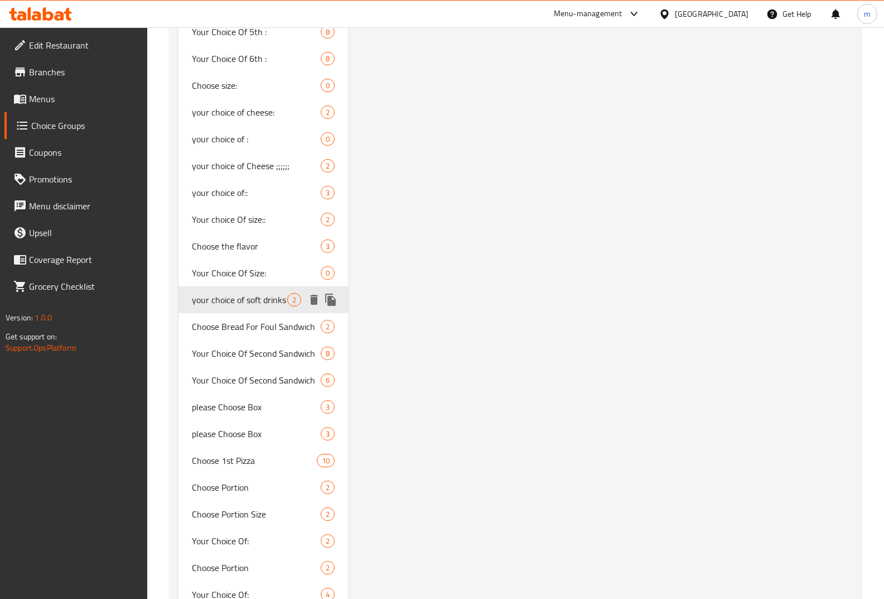
type input "اختيارك من المشروبات الغازية"
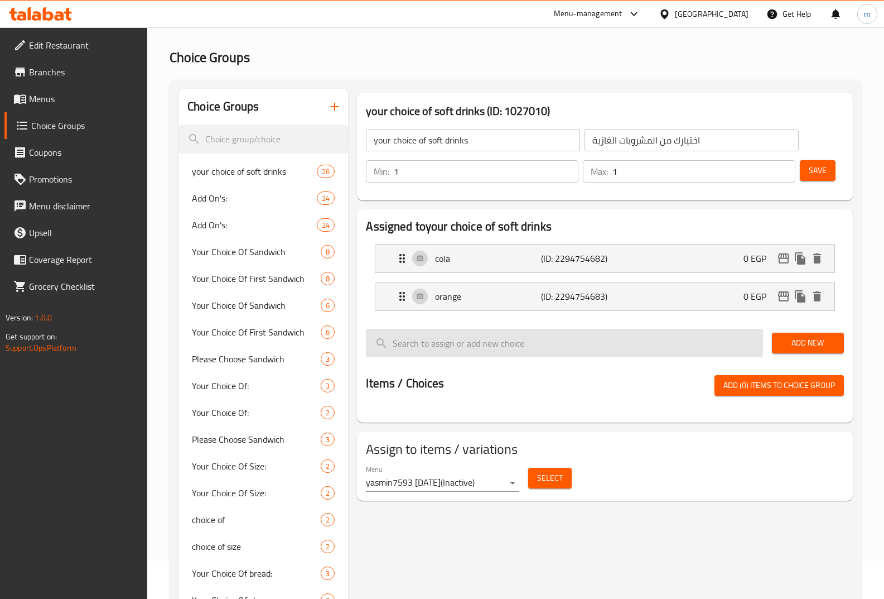
scroll to position [21, 0]
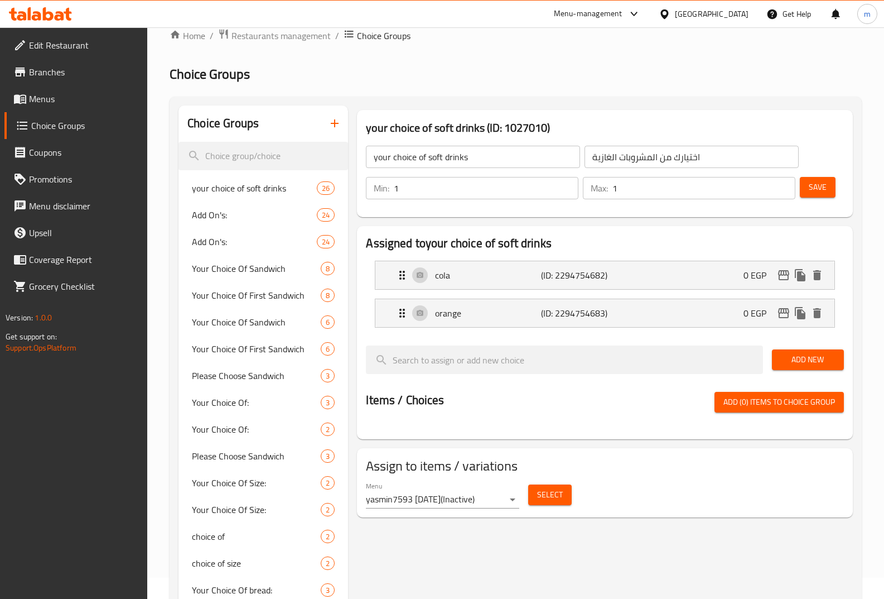
drag, startPoint x: 777, startPoint y: 86, endPoint x: 727, endPoint y: 100, distance: 51.4
